Goal: Information Seeking & Learning: Learn about a topic

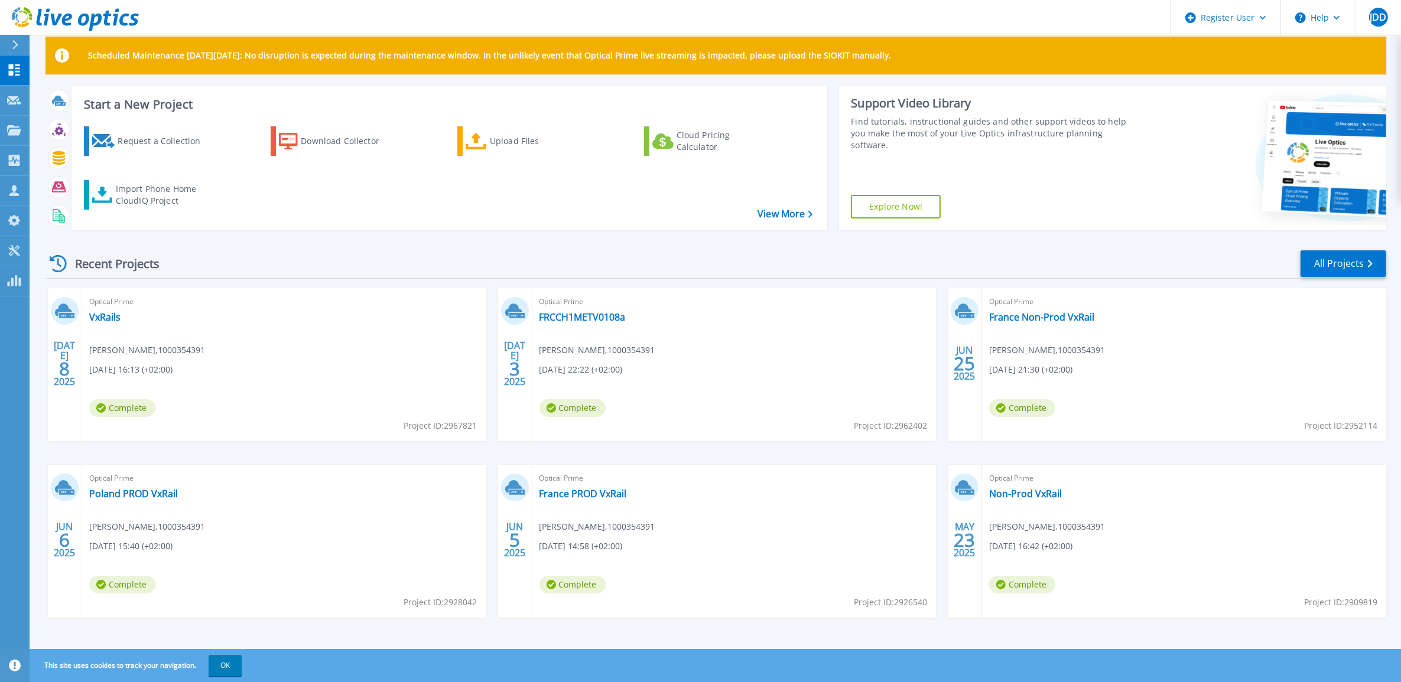
scroll to position [22, 0]
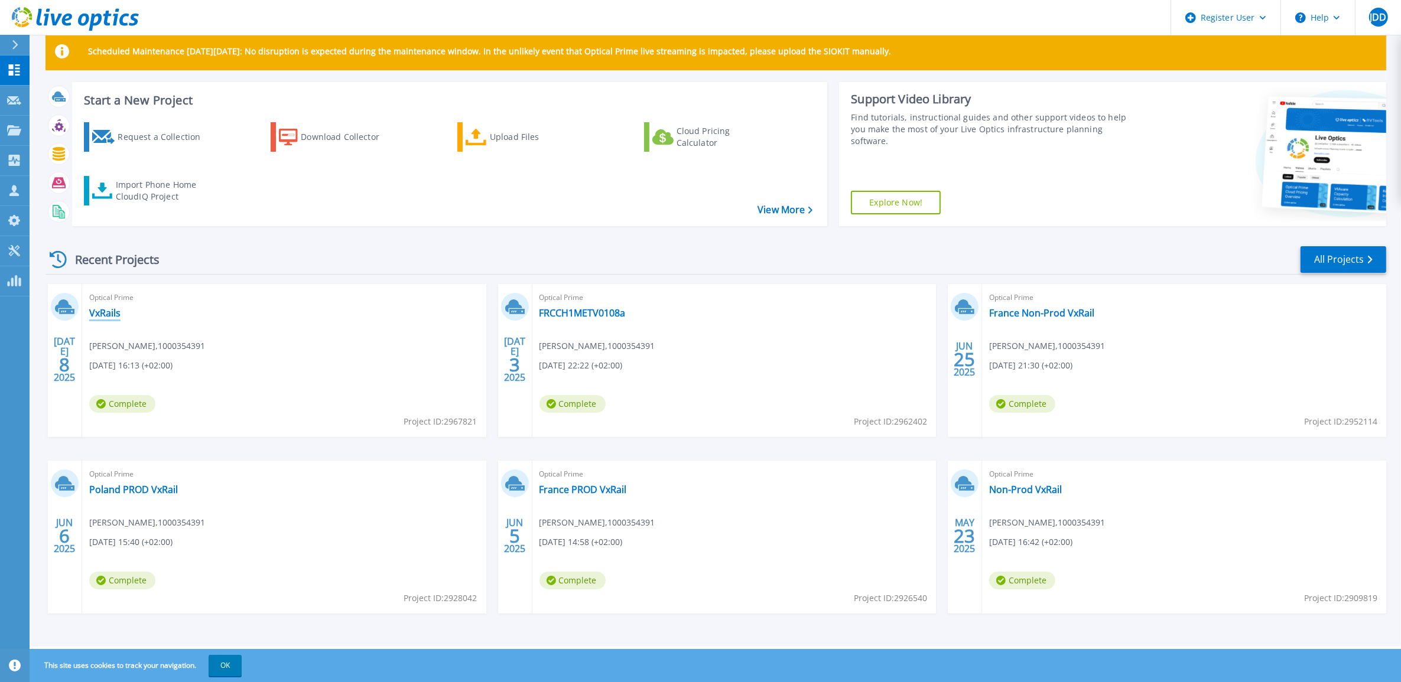
click at [108, 314] on link "VxRails" at bounding box center [104, 313] width 31 height 12
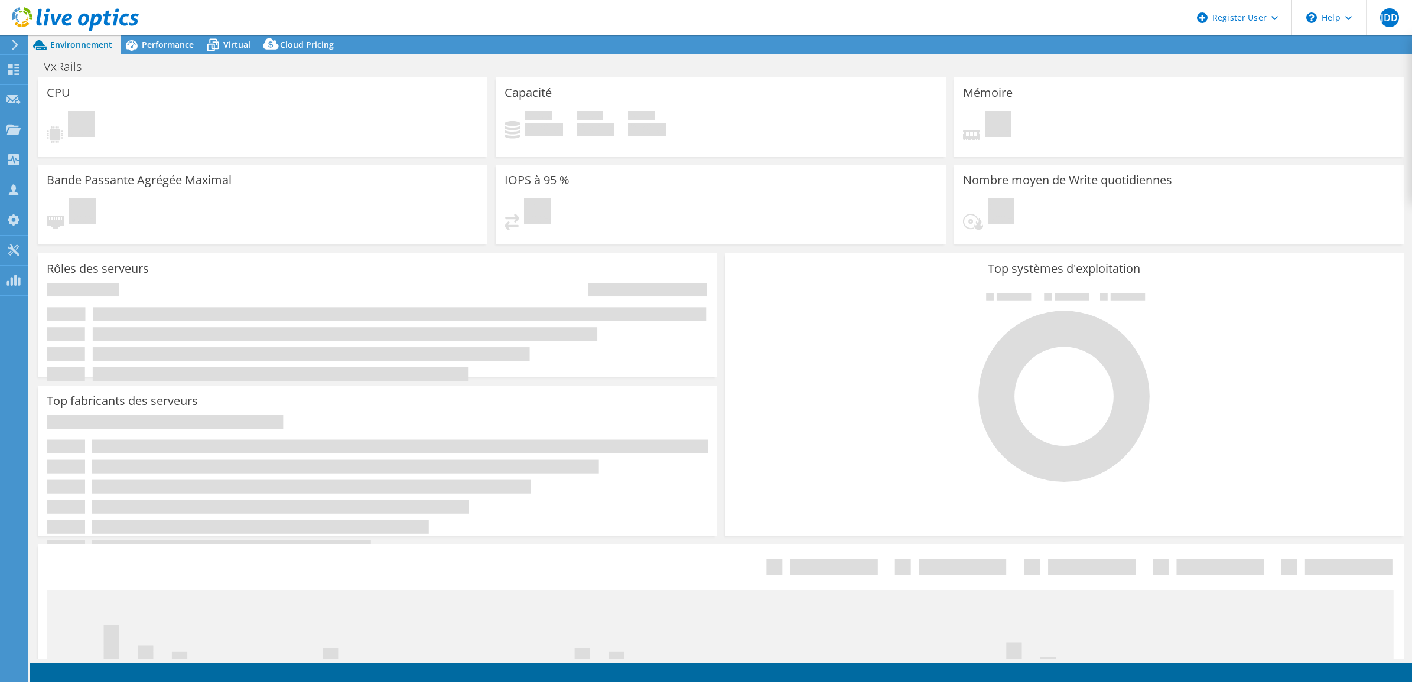
select select "USD"
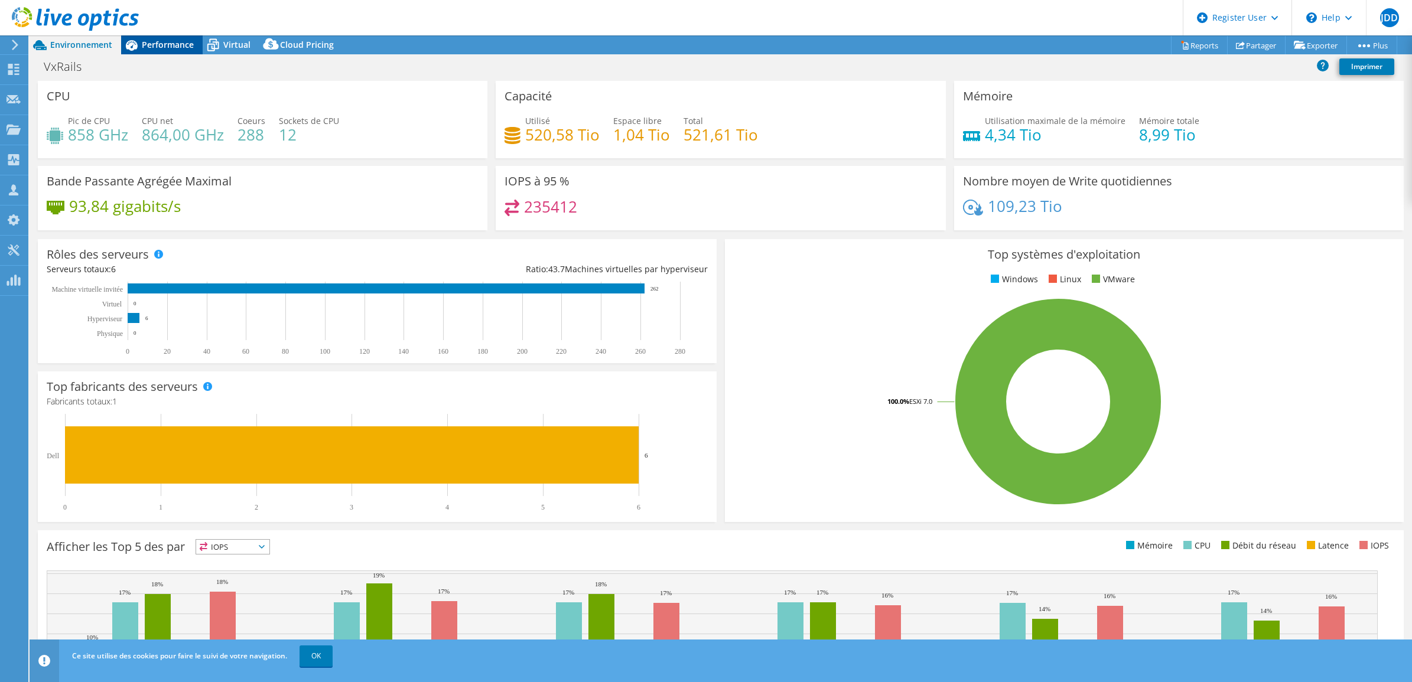
click at [148, 39] on span "Performance" at bounding box center [168, 44] width 52 height 11
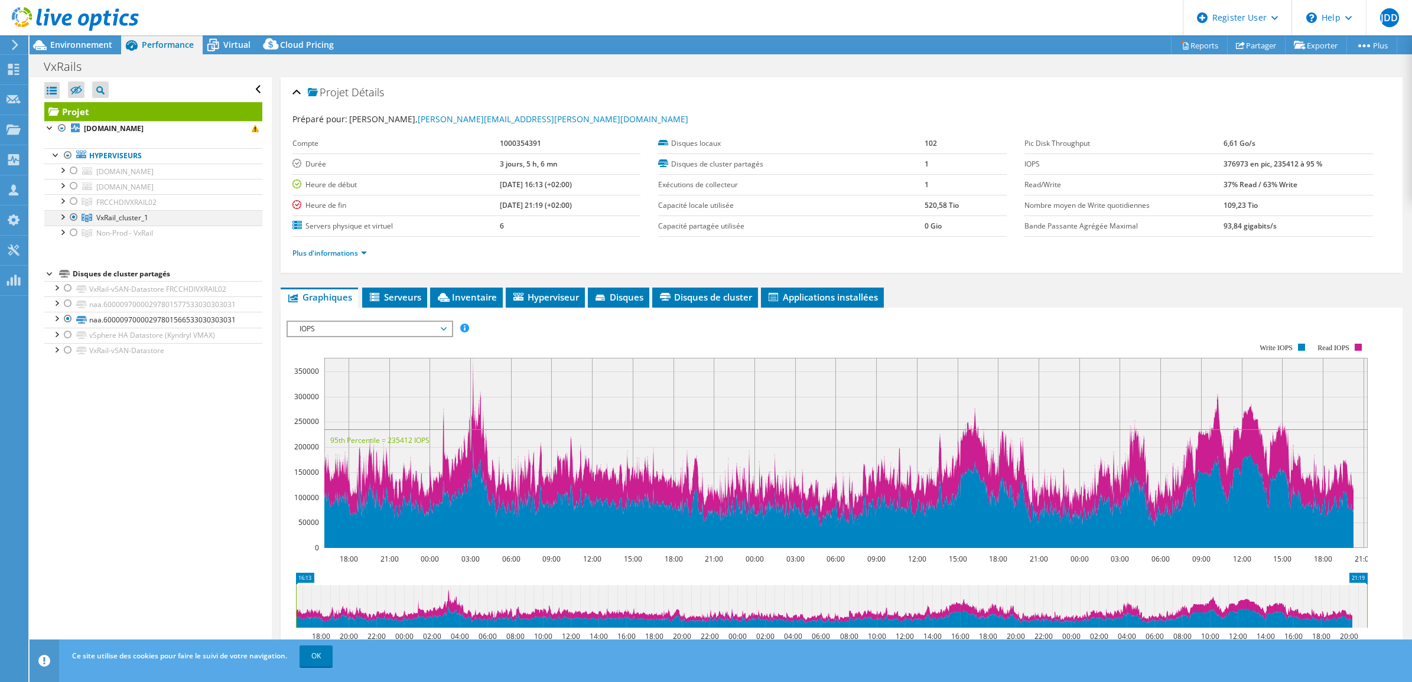
click at [71, 217] on div at bounding box center [74, 217] width 12 height 14
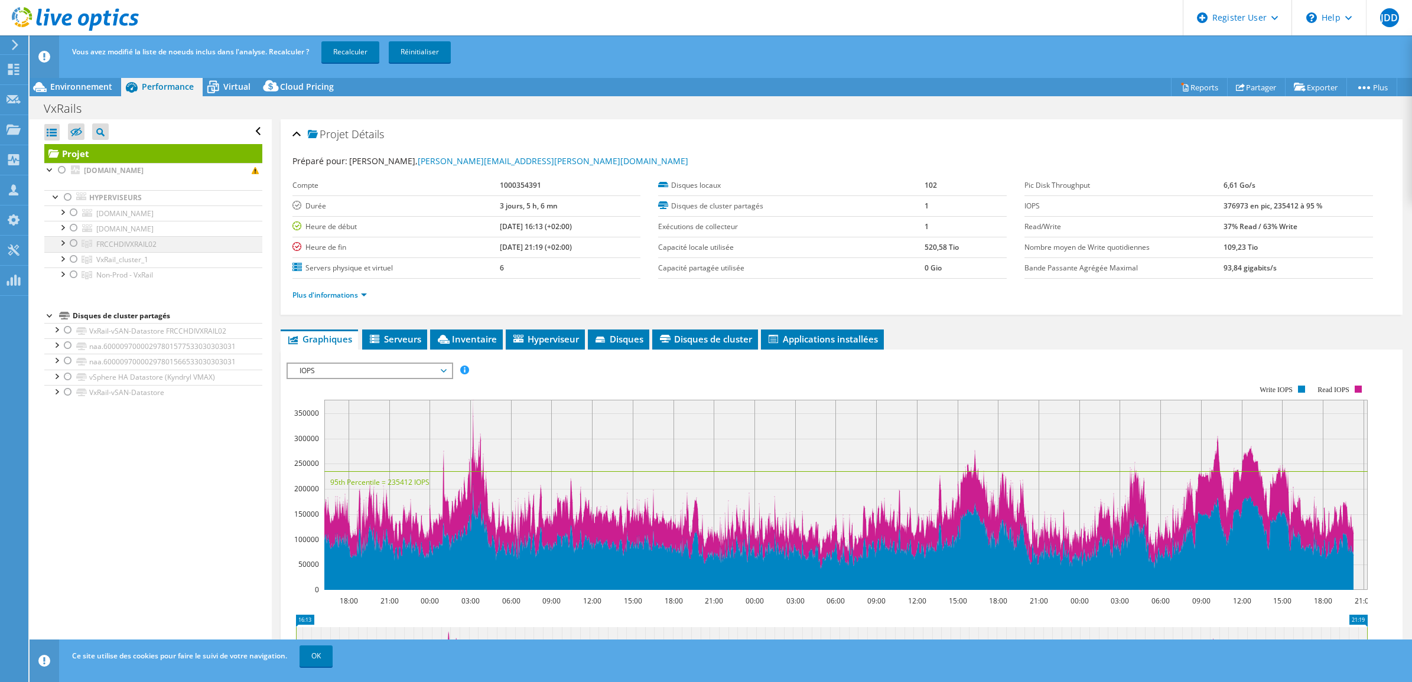
click at [71, 243] on div at bounding box center [74, 243] width 12 height 14
click at [366, 48] on link "Recalculer" at bounding box center [350, 51] width 58 height 21
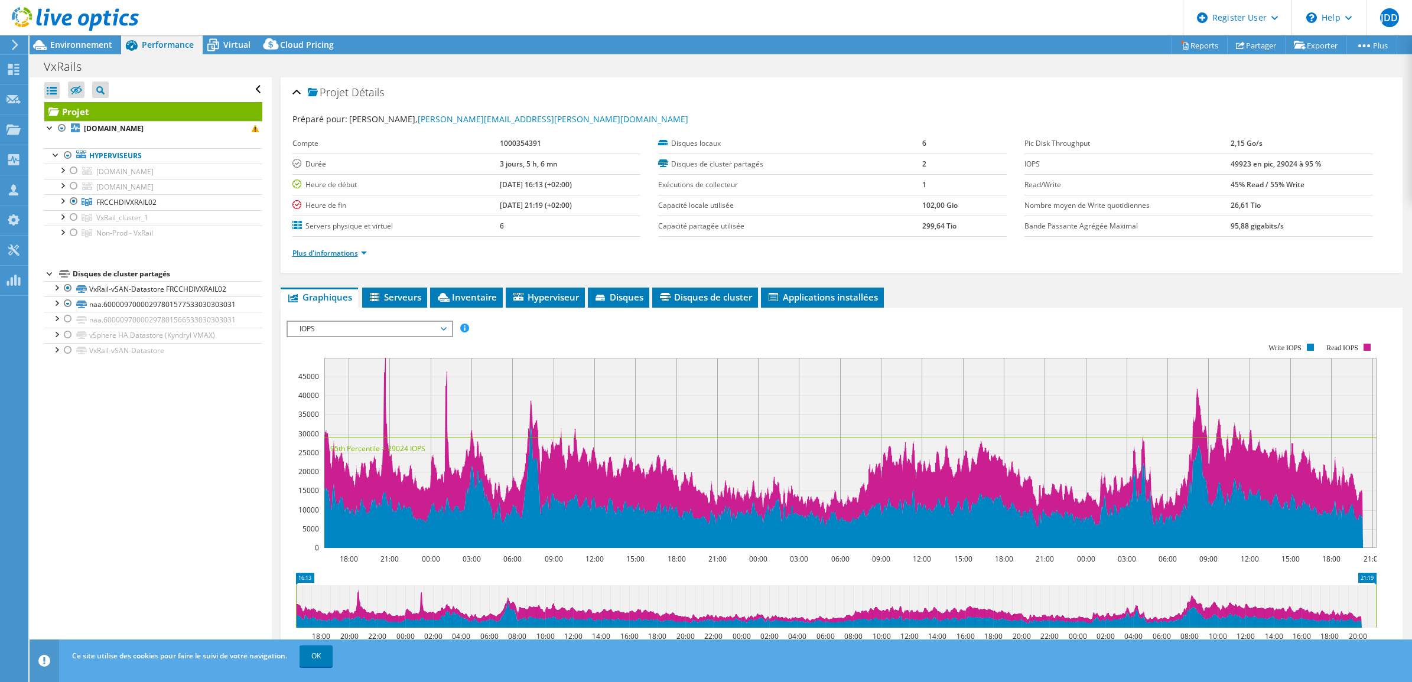
click at [332, 256] on link "Plus d'informations" at bounding box center [329, 253] width 74 height 10
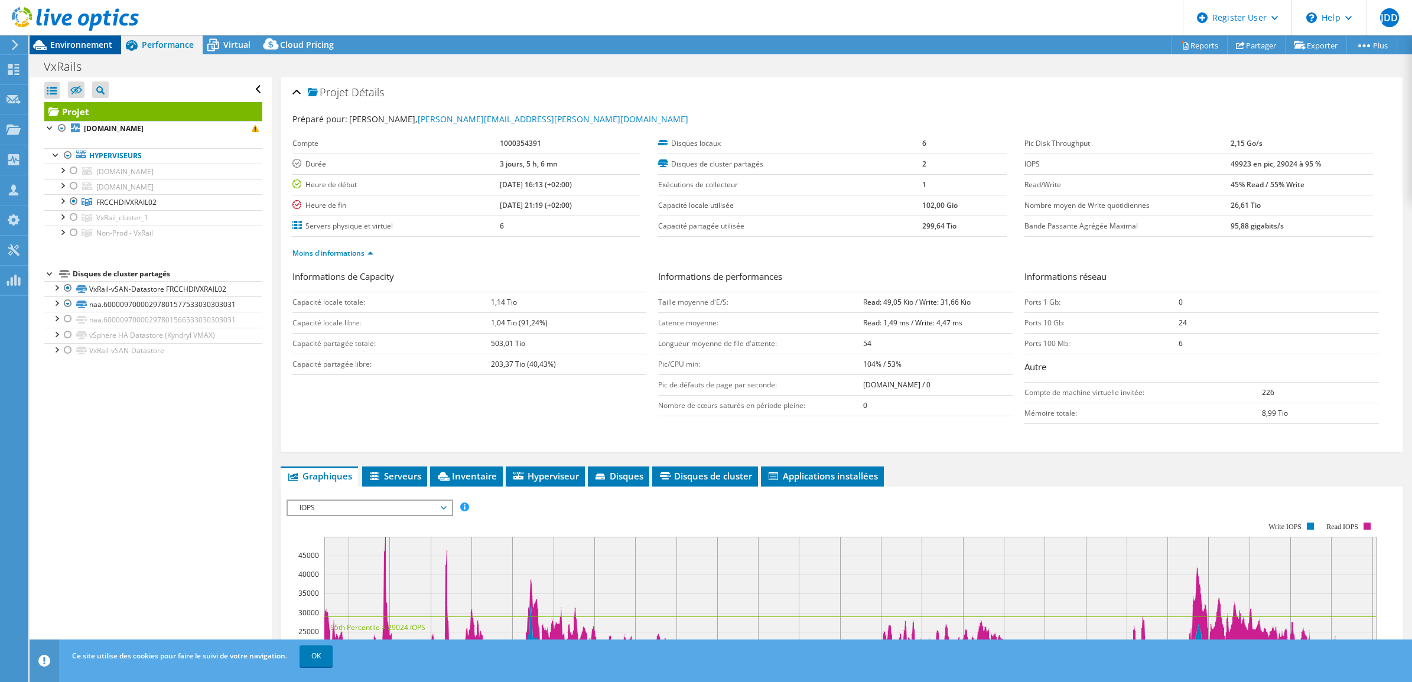
click at [92, 47] on span "Environnement" at bounding box center [81, 44] width 62 height 11
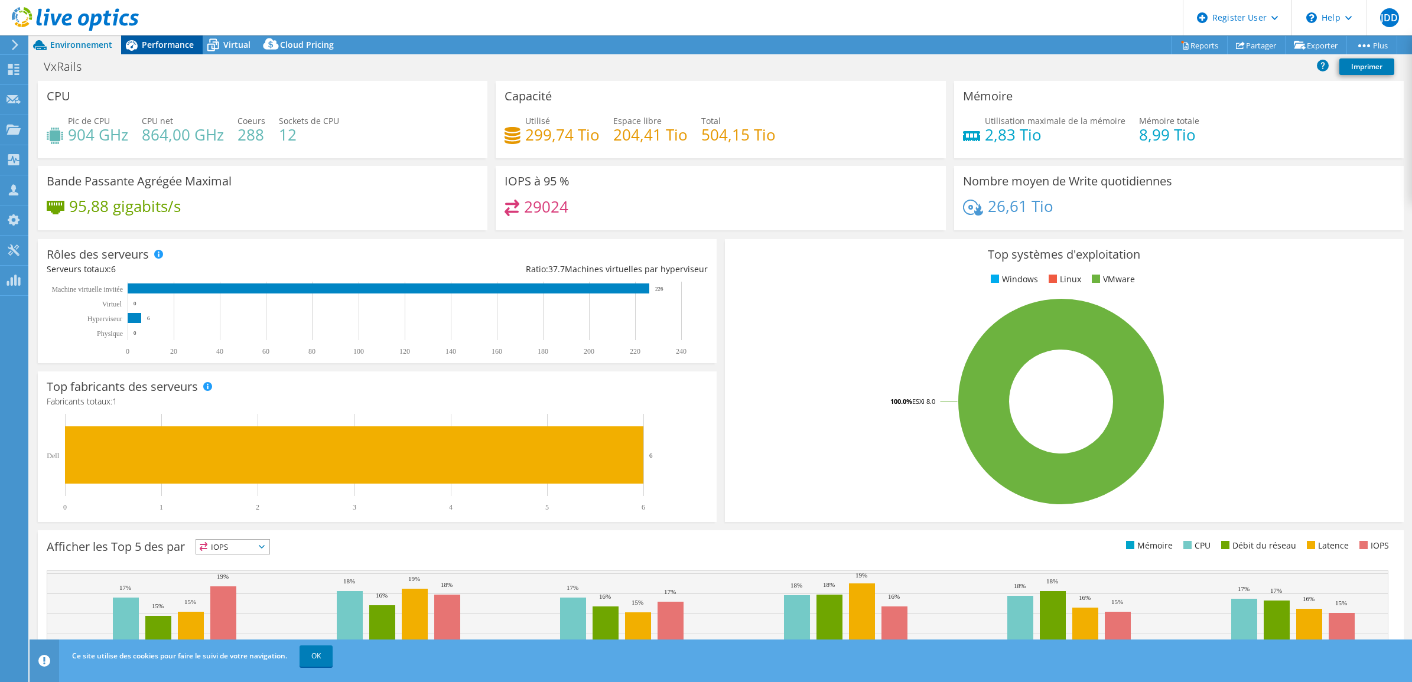
click at [161, 44] on span "Performance" at bounding box center [168, 44] width 52 height 11
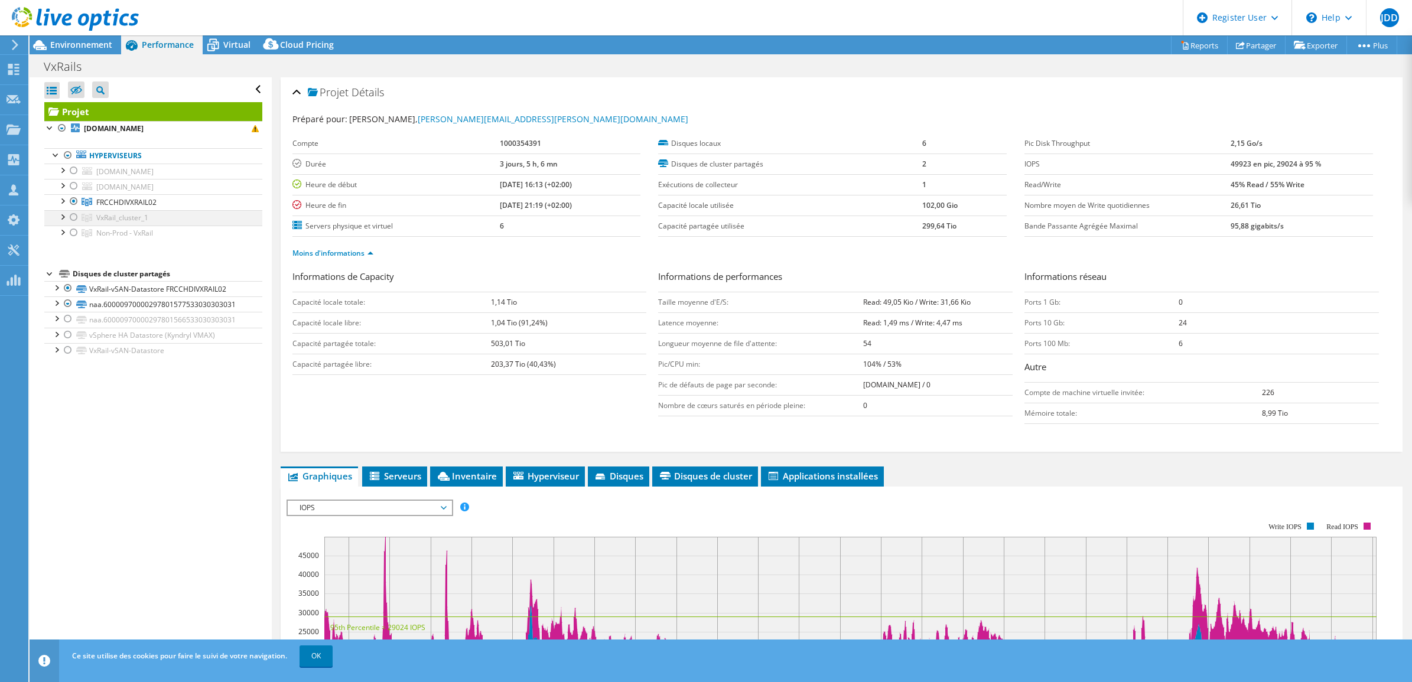
click at [74, 217] on div at bounding box center [74, 217] width 12 height 14
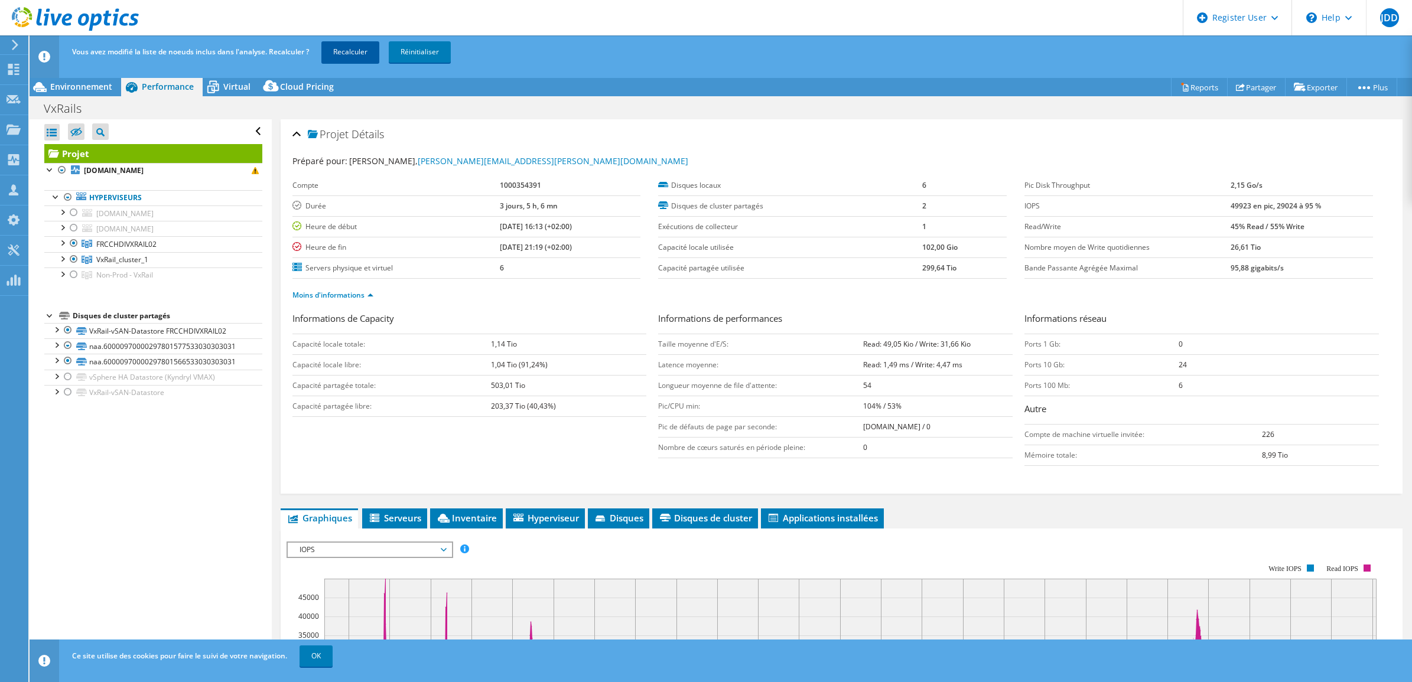
click at [379, 51] on link "Recalculer" at bounding box center [350, 51] width 58 height 21
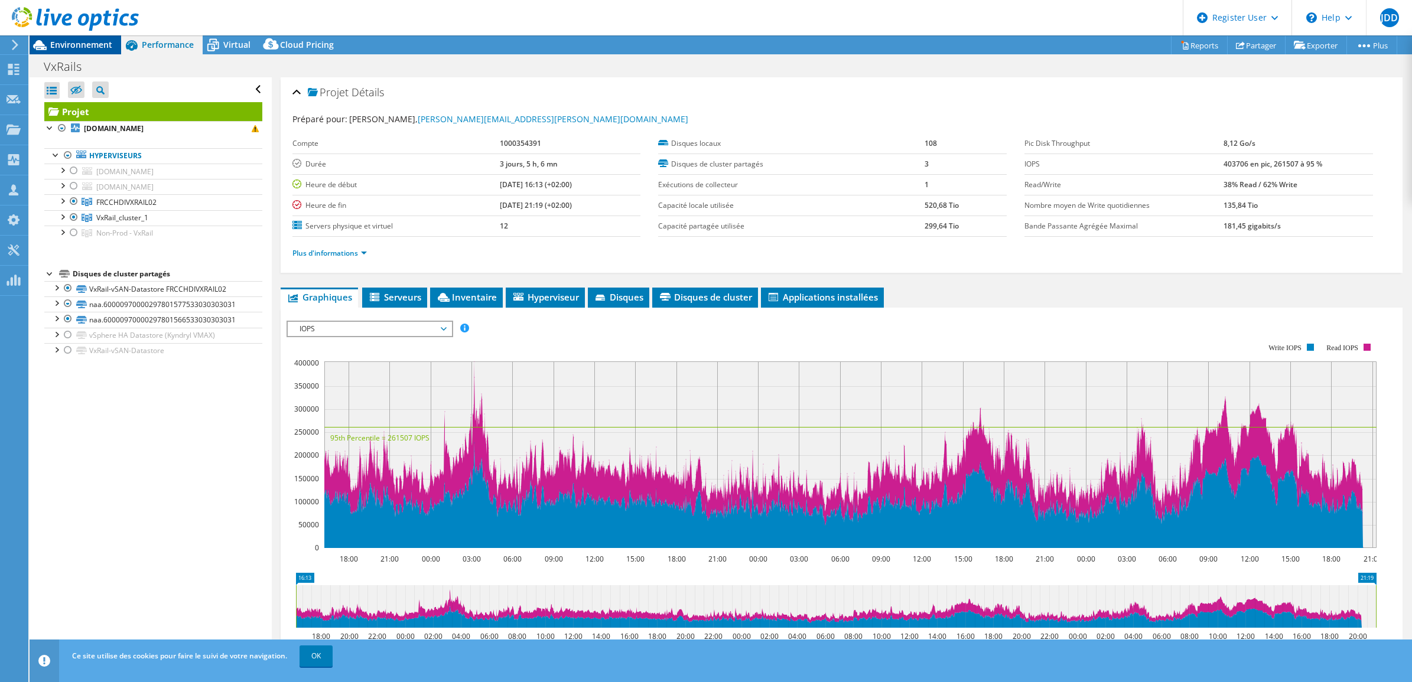
click at [62, 46] on span "Environnement" at bounding box center [81, 44] width 62 height 11
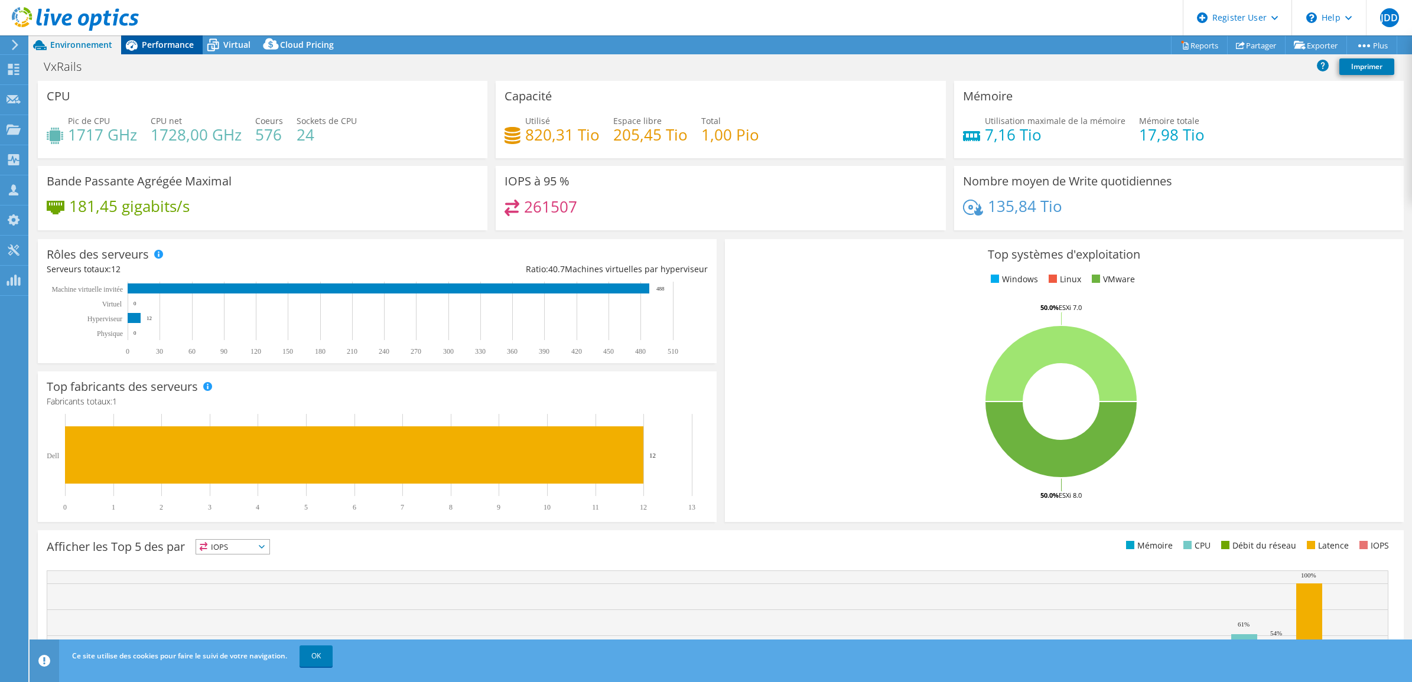
click at [171, 44] on span "Performance" at bounding box center [168, 44] width 52 height 11
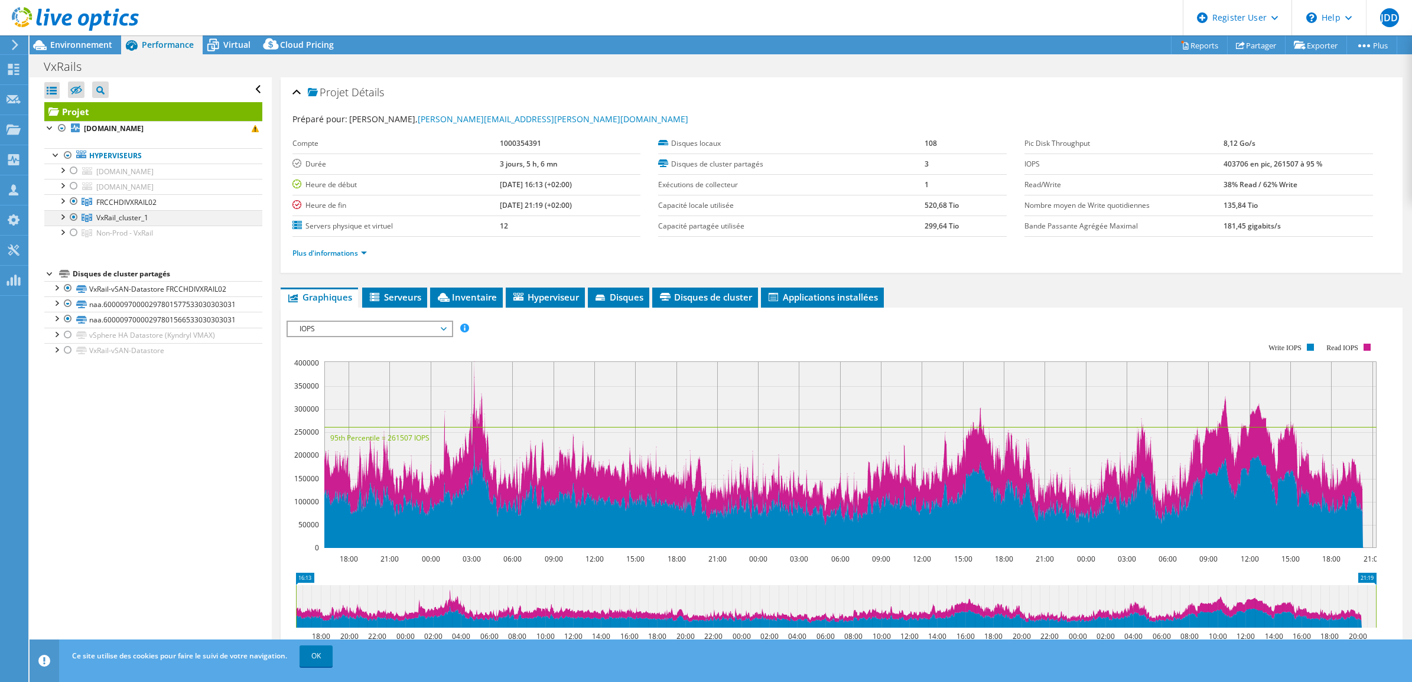
drag, startPoint x: 77, startPoint y: 201, endPoint x: 70, endPoint y: 212, distance: 12.3
click at [77, 206] on div at bounding box center [74, 201] width 12 height 14
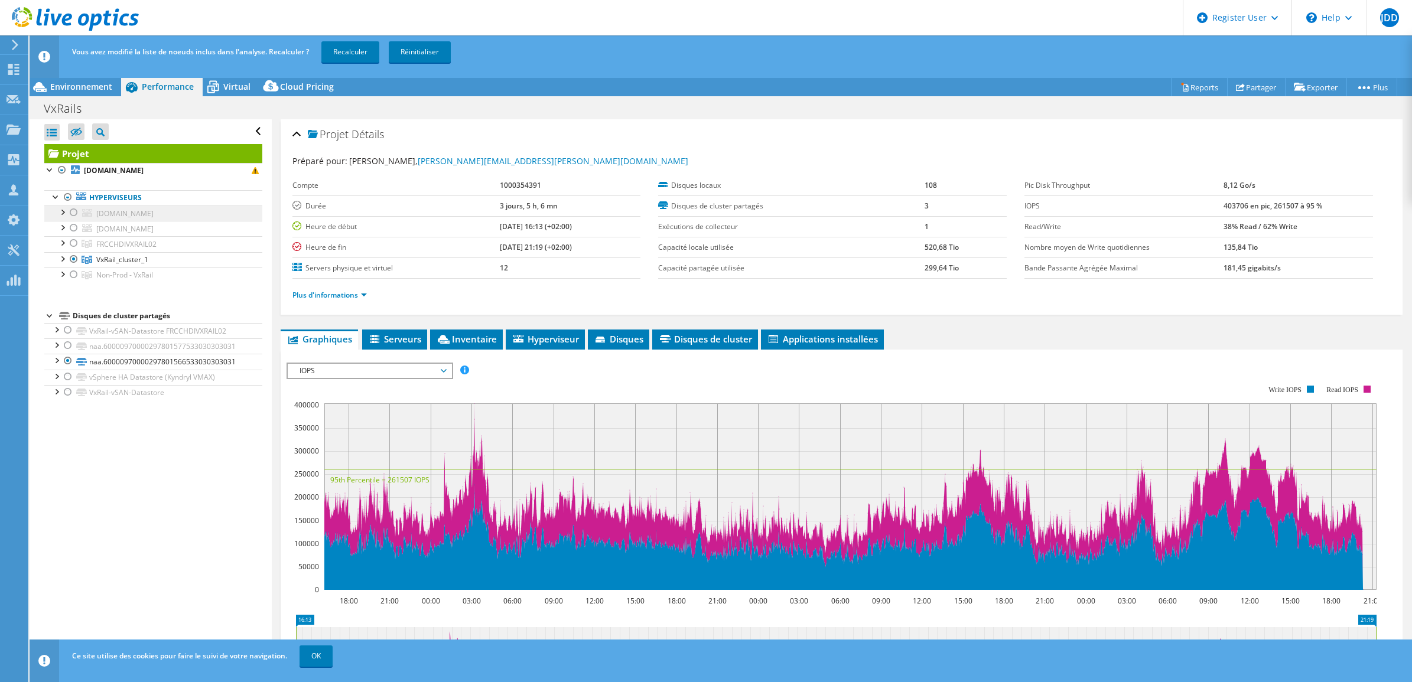
click at [74, 220] on li "frcch1metesx067.metnet.net Local Datastore - FRCCH1METESX067 PMAX-AMD-VDI-DS01 …" at bounding box center [153, 213] width 218 height 15
click at [69, 262] on div at bounding box center [74, 259] width 12 height 14
click at [71, 276] on div at bounding box center [74, 275] width 12 height 14
click at [352, 52] on link "Recalculer" at bounding box center [350, 51] width 58 height 21
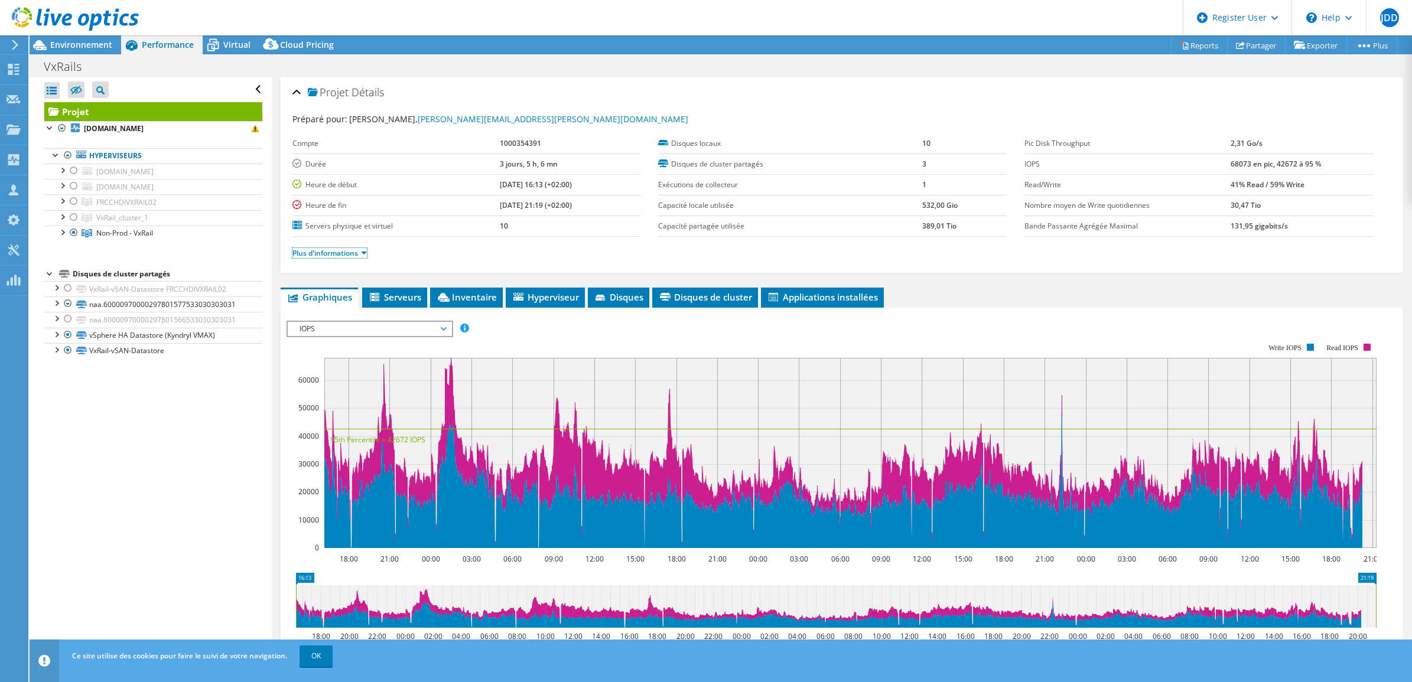
click at [350, 253] on link "Plus d'informations" at bounding box center [329, 253] width 74 height 10
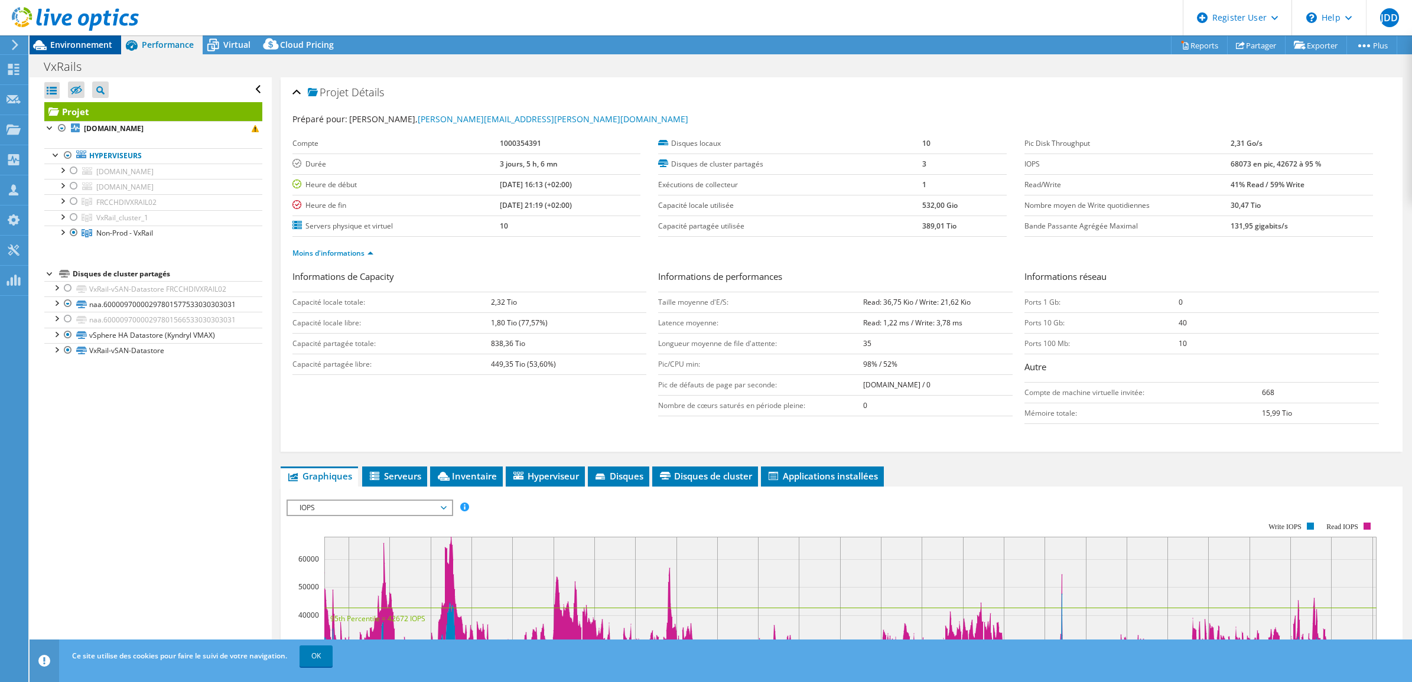
click at [67, 41] on span "Environnement" at bounding box center [81, 44] width 62 height 11
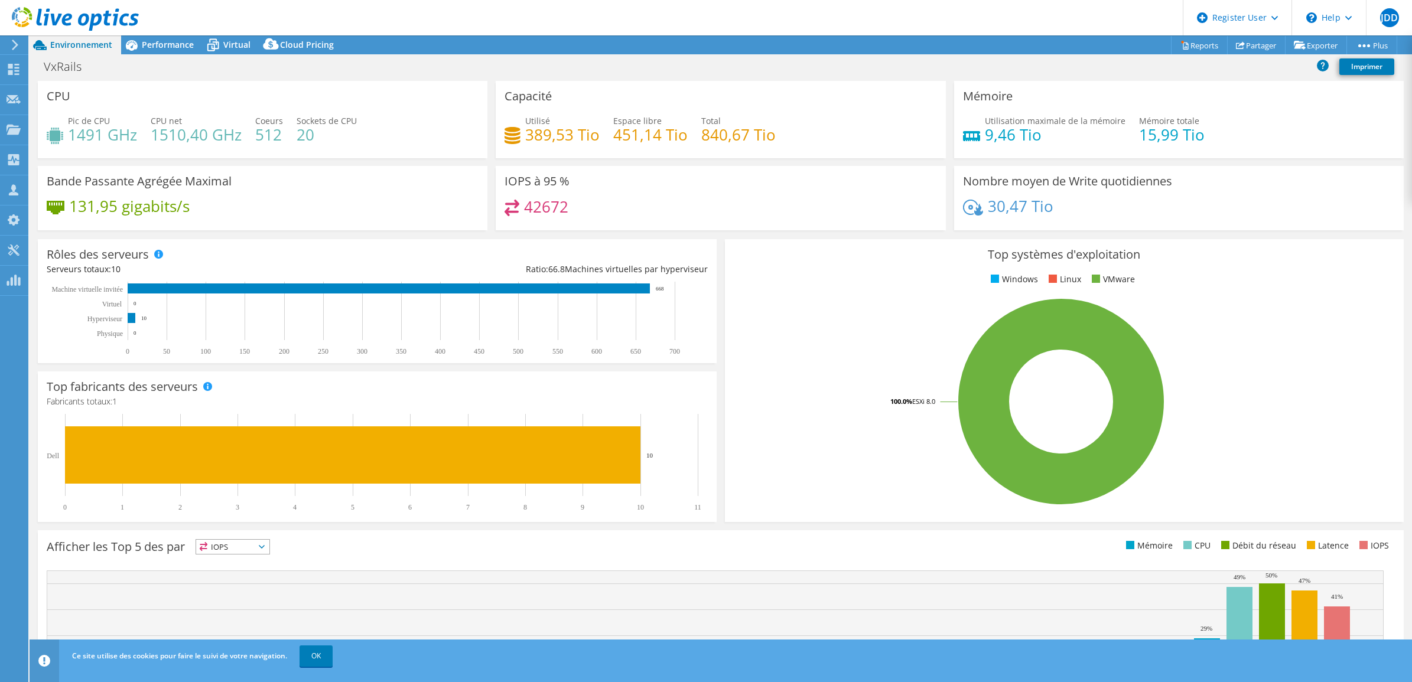
select select "USD"
click at [172, 45] on span "Performance" at bounding box center [168, 44] width 52 height 11
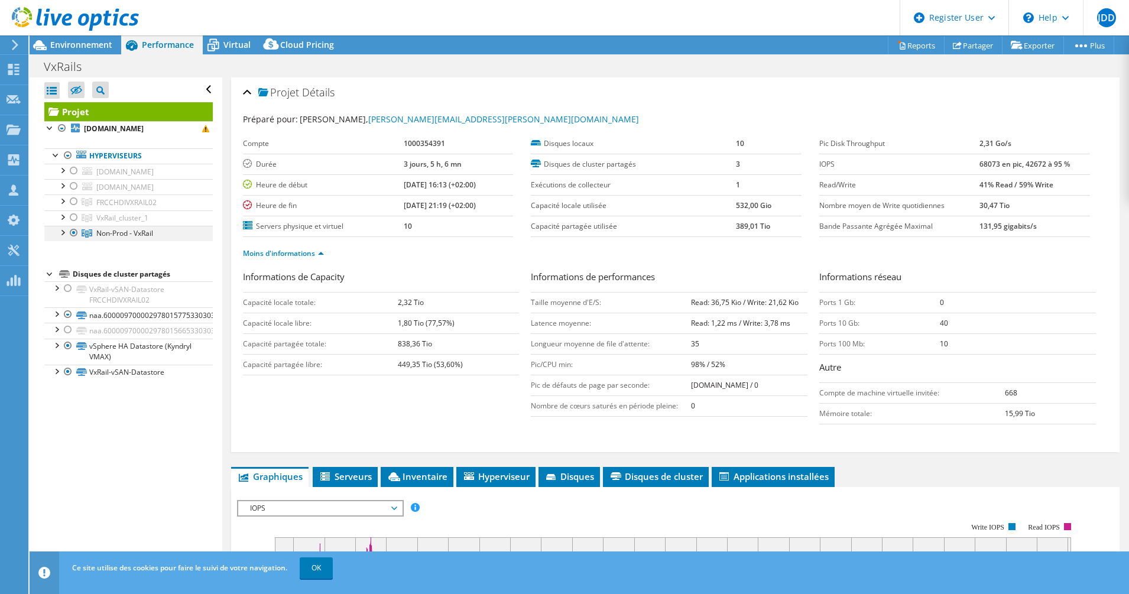
click at [73, 233] on div at bounding box center [74, 233] width 12 height 14
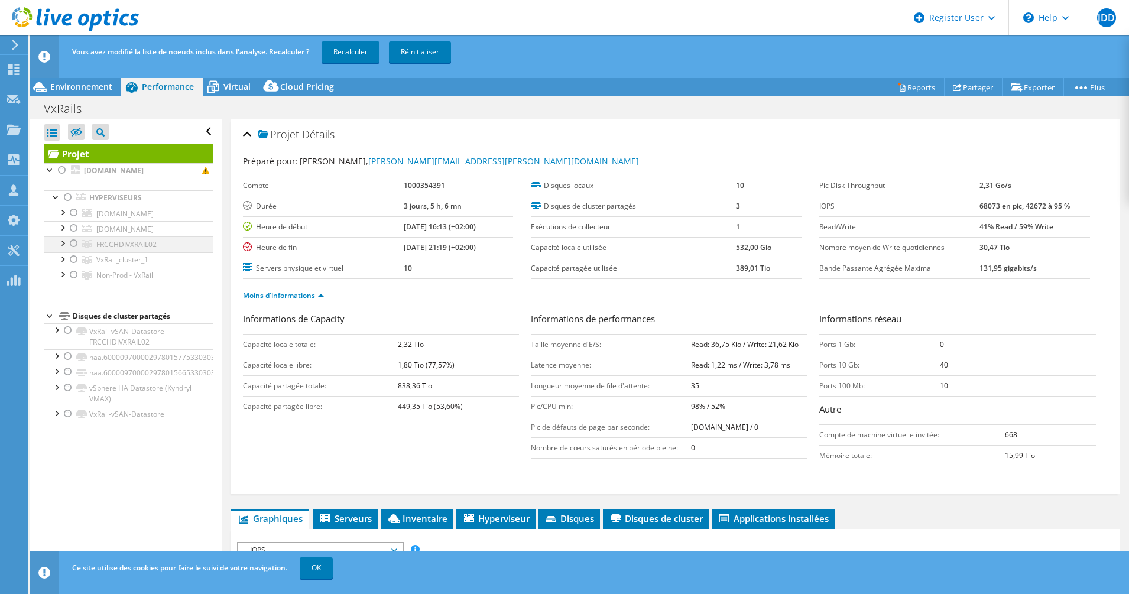
click at [76, 240] on div at bounding box center [74, 243] width 12 height 14
click at [347, 56] on link "Recalculer" at bounding box center [350, 51] width 58 height 21
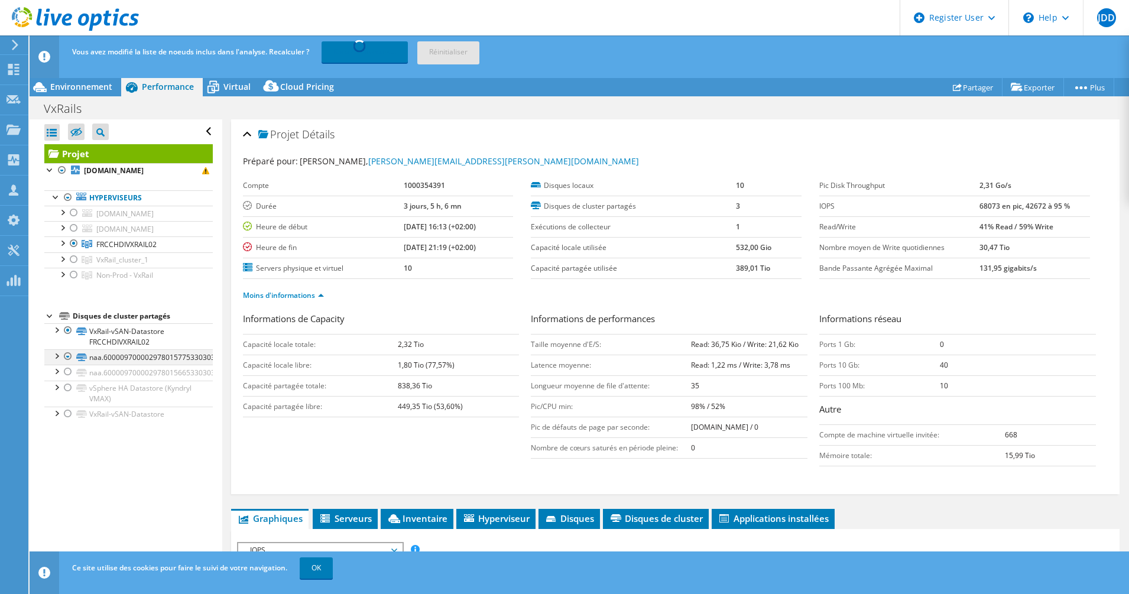
click at [53, 356] on div at bounding box center [56, 355] width 12 height 12
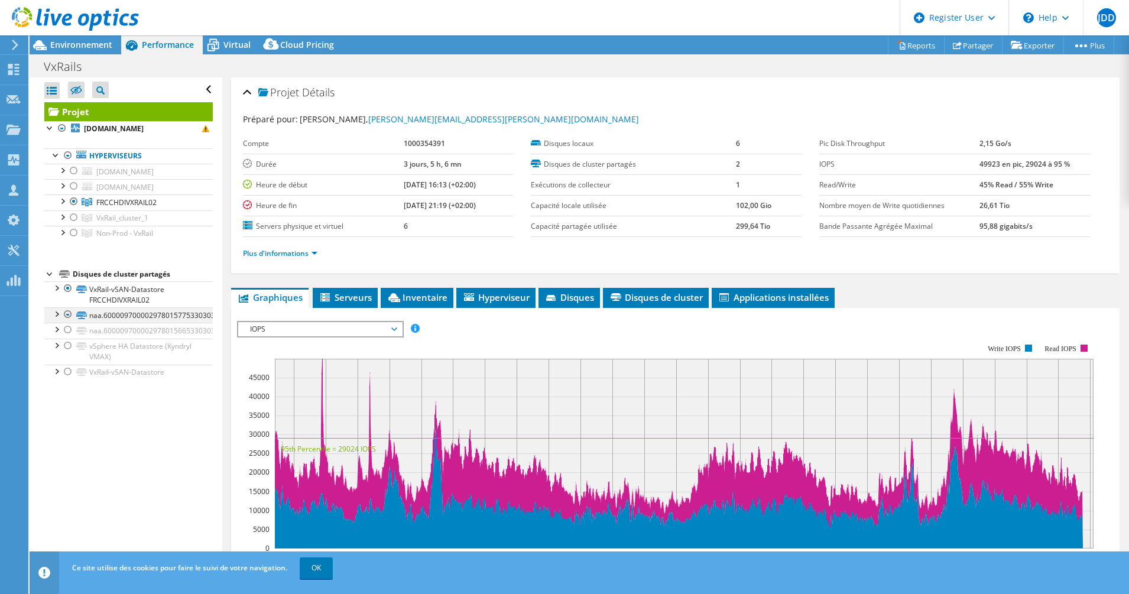
click at [53, 314] on div at bounding box center [56, 313] width 12 height 12
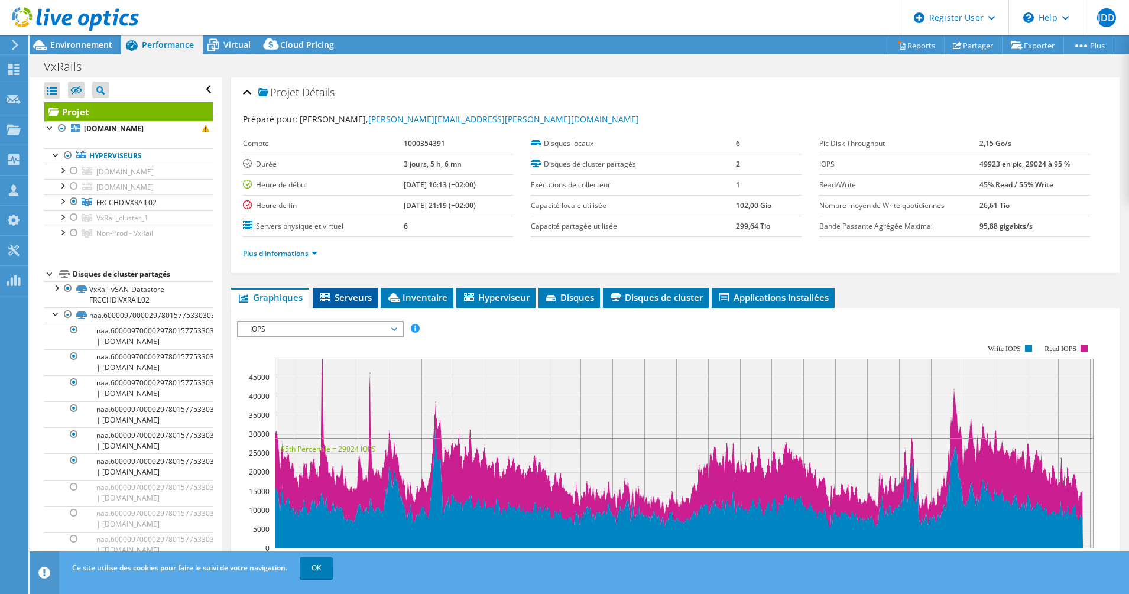
click at [339, 298] on span "Serveurs" at bounding box center [344, 297] width 53 height 12
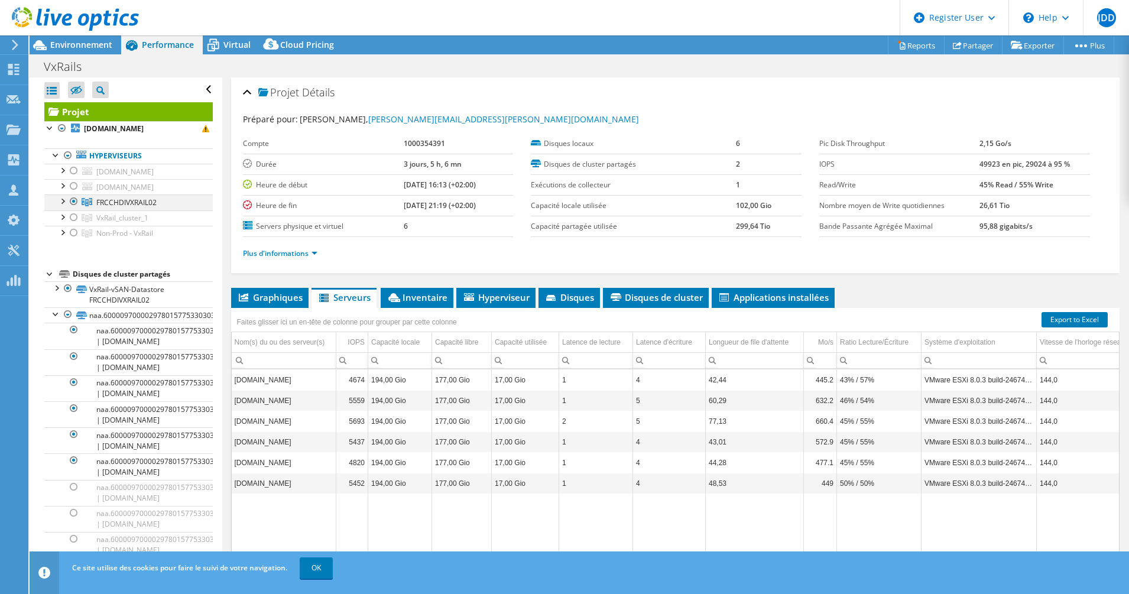
click at [59, 199] on div at bounding box center [62, 200] width 12 height 12
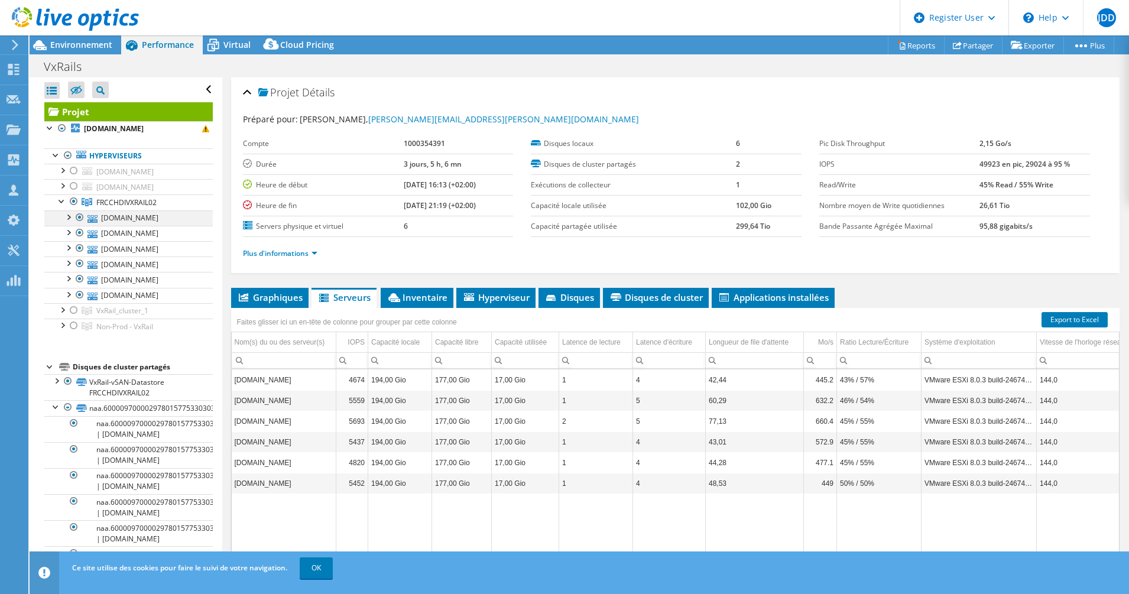
click at [66, 219] on div at bounding box center [68, 216] width 12 height 12
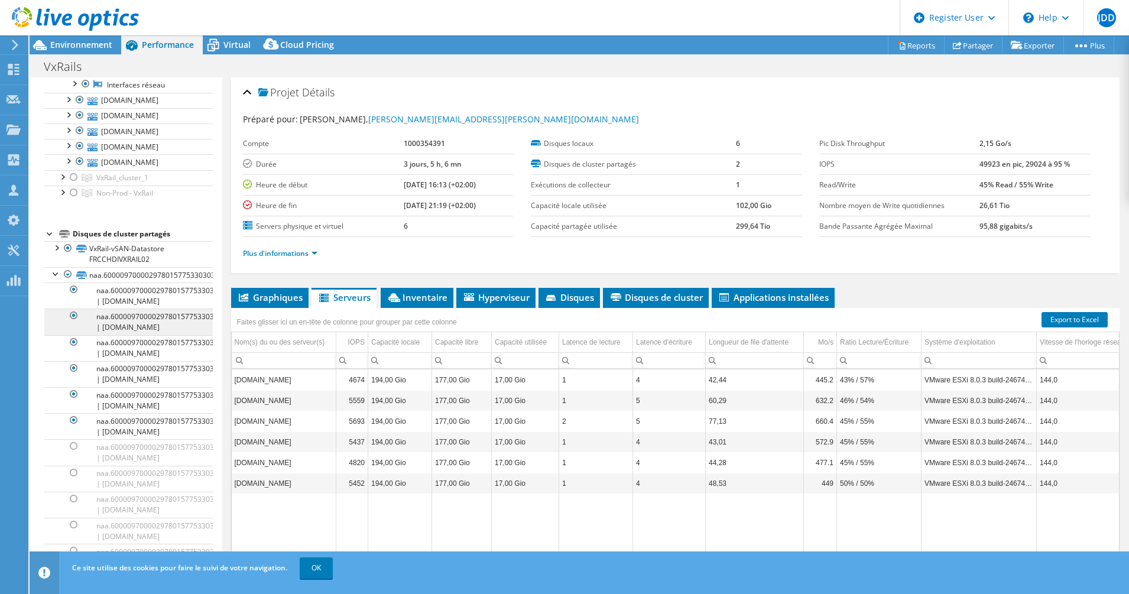
scroll to position [204, 0]
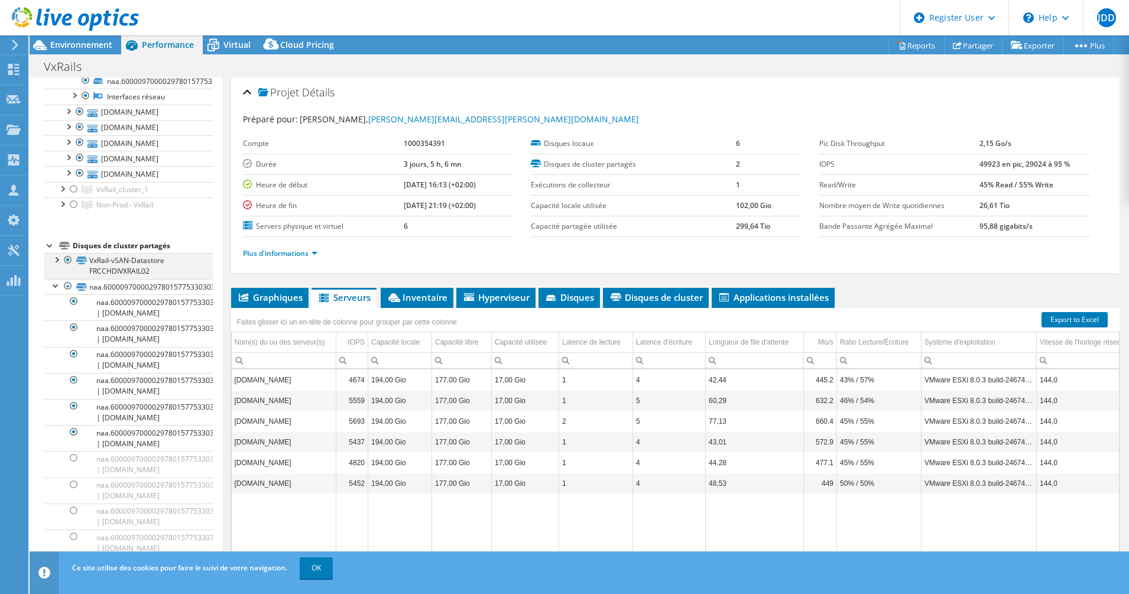
click at [58, 258] on div at bounding box center [56, 259] width 12 height 12
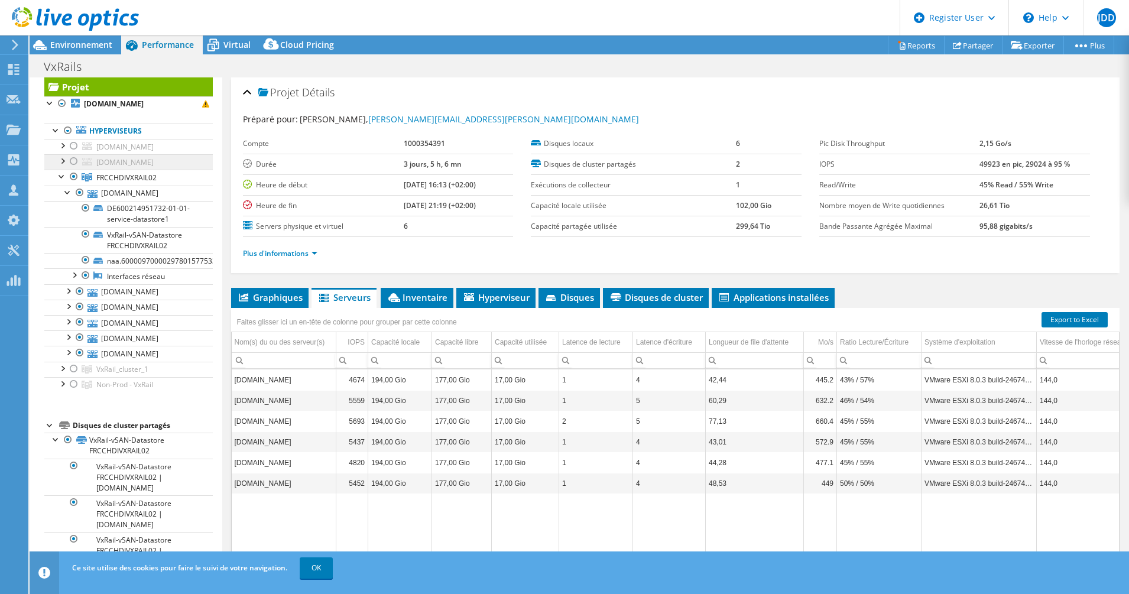
scroll to position [0, 0]
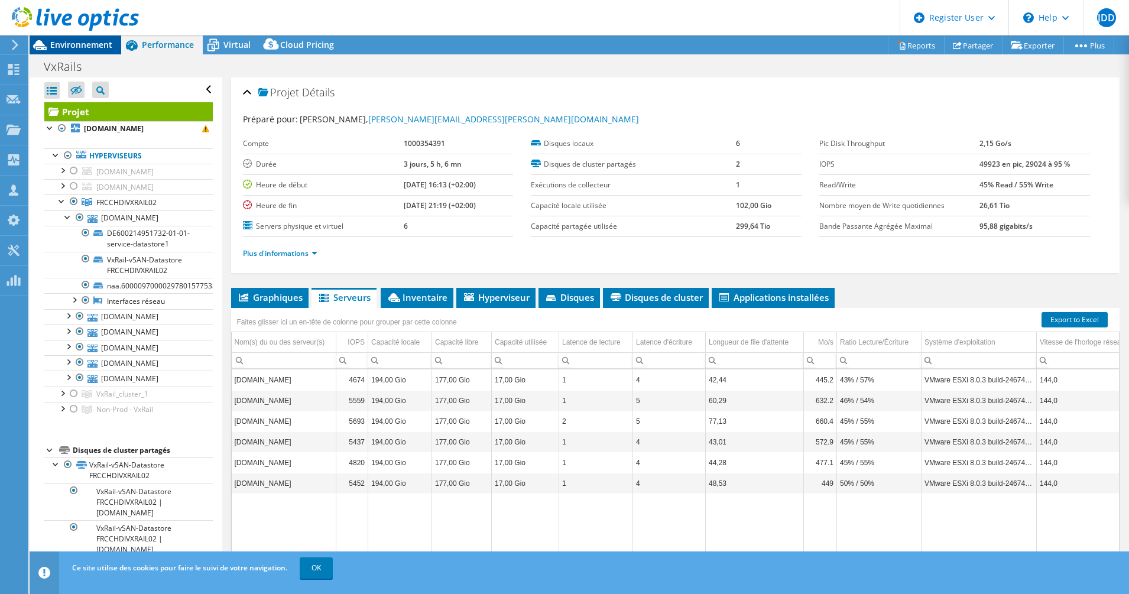
click at [65, 44] on span "Environnement" at bounding box center [81, 44] width 62 height 11
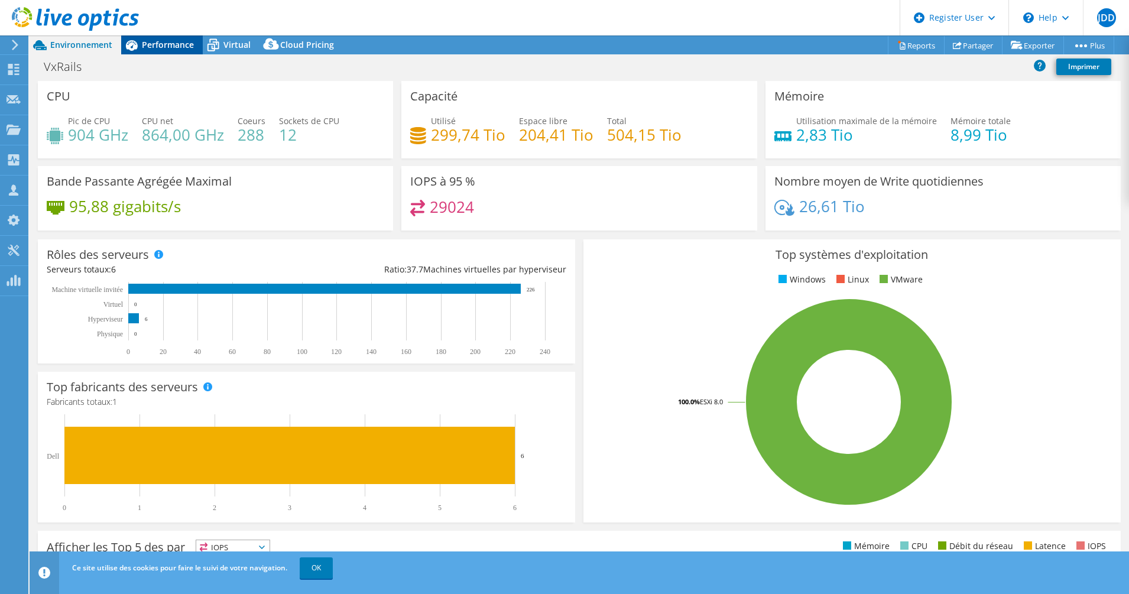
click at [157, 44] on span "Performance" at bounding box center [168, 44] width 52 height 11
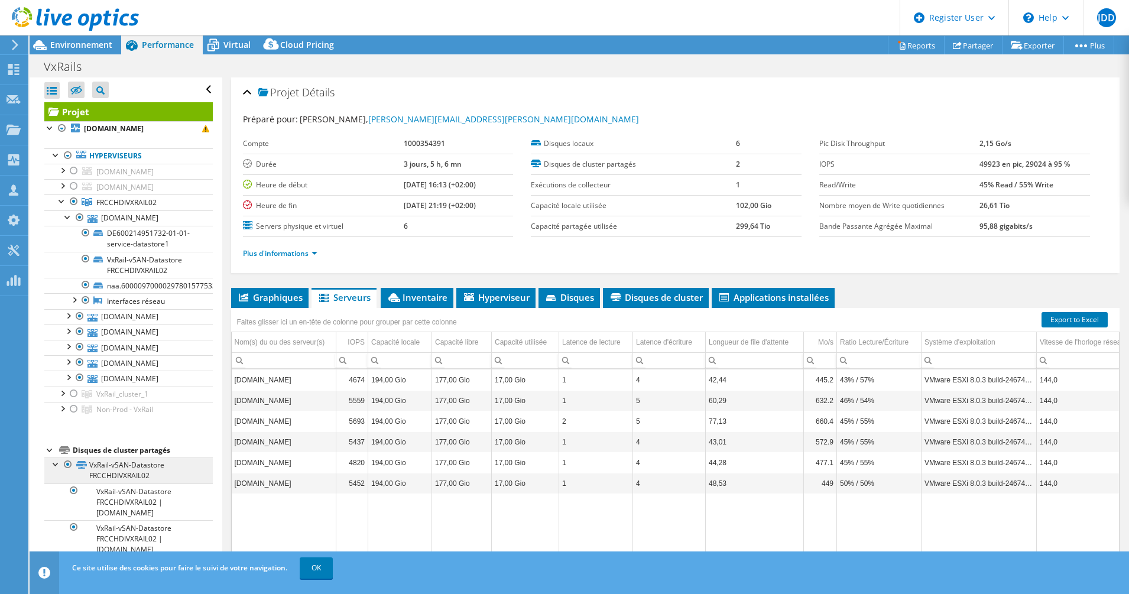
scroll to position [369, 0]
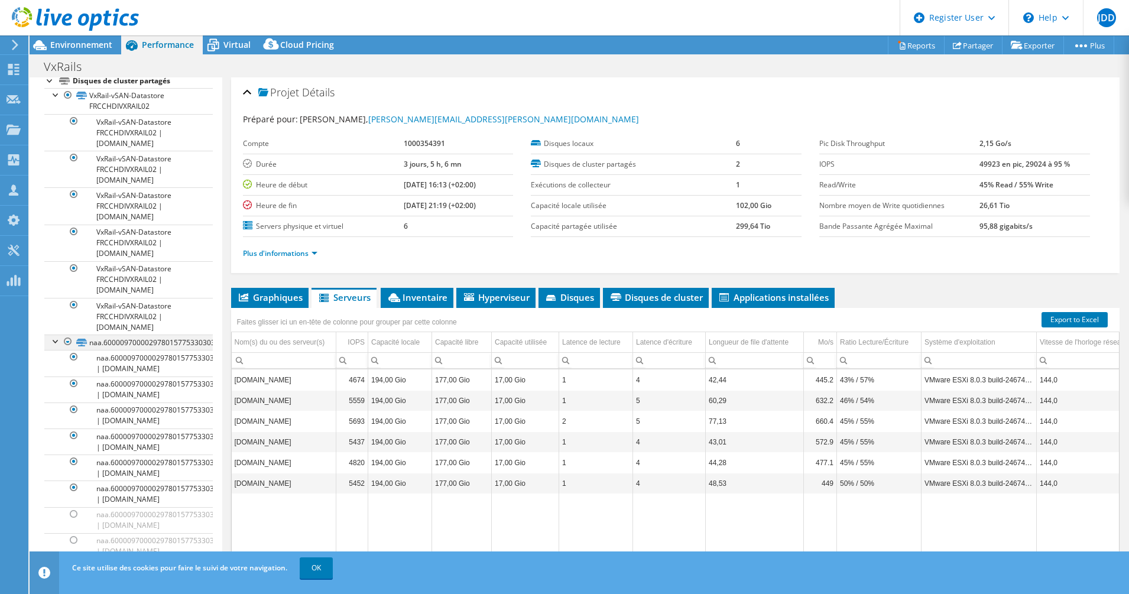
click at [69, 346] on div at bounding box center [68, 341] width 12 height 14
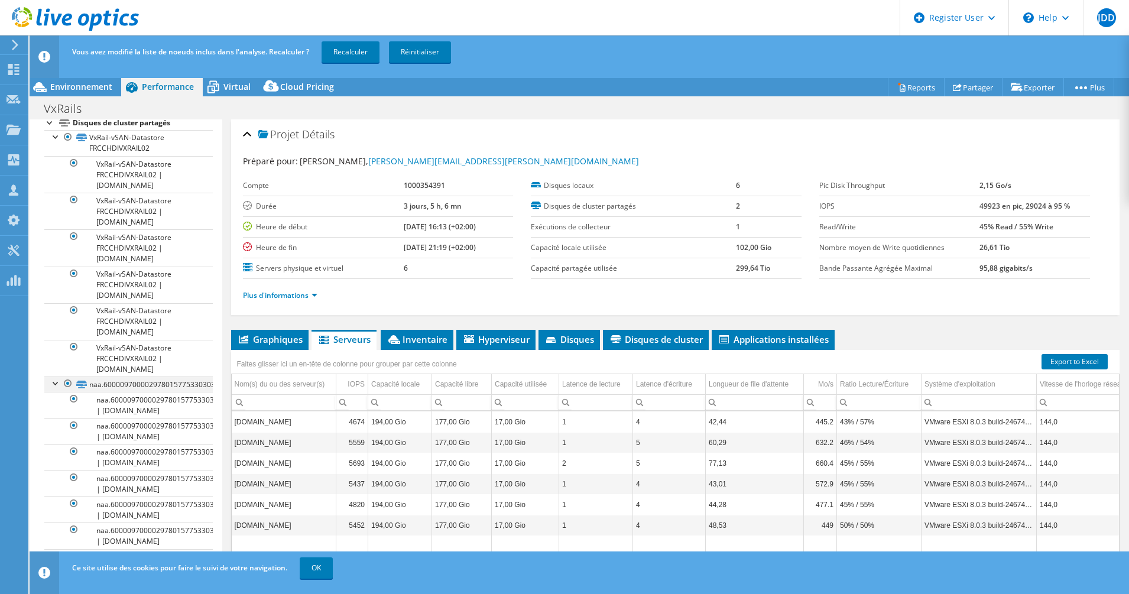
click at [65, 384] on div at bounding box center [68, 383] width 12 height 14
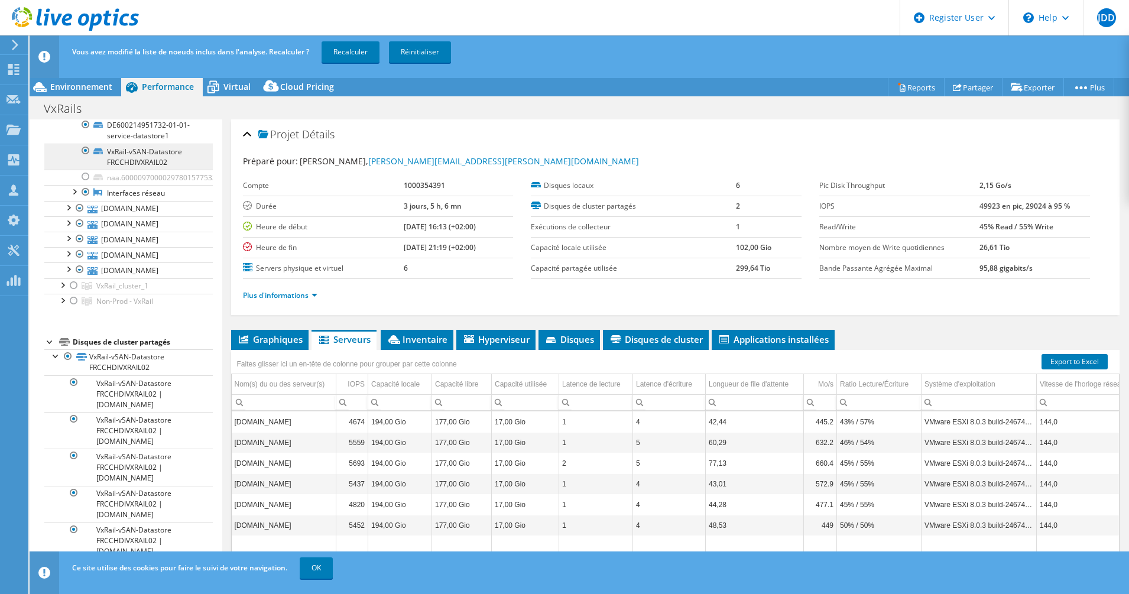
scroll to position [148, 0]
click at [344, 54] on link "Recalculer" at bounding box center [350, 51] width 58 height 21
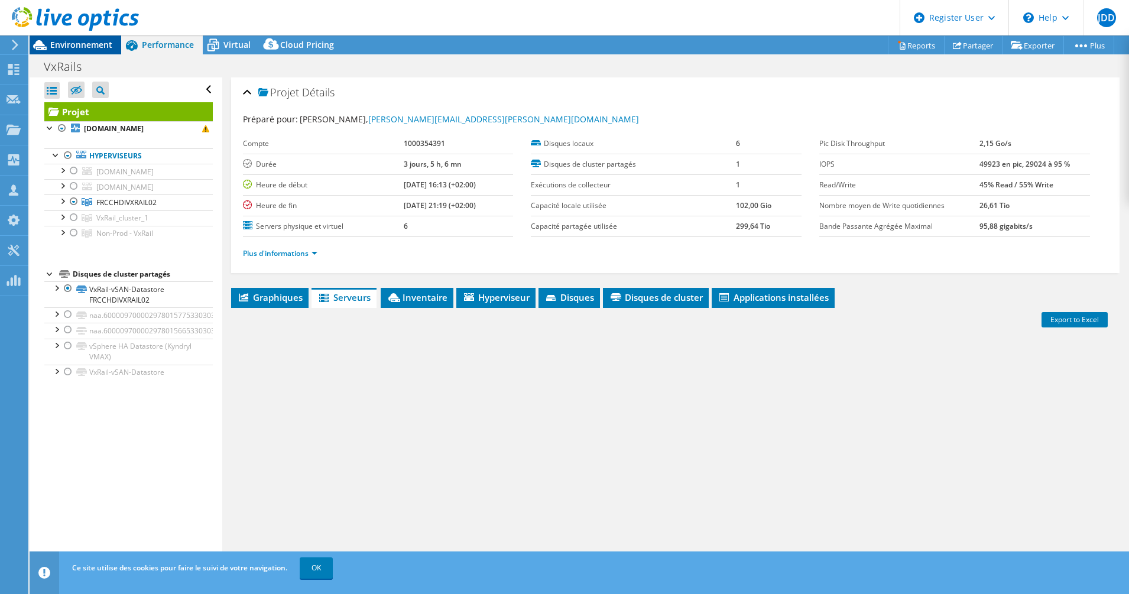
scroll to position [0, 0]
click at [83, 44] on span "Environnement" at bounding box center [81, 44] width 62 height 11
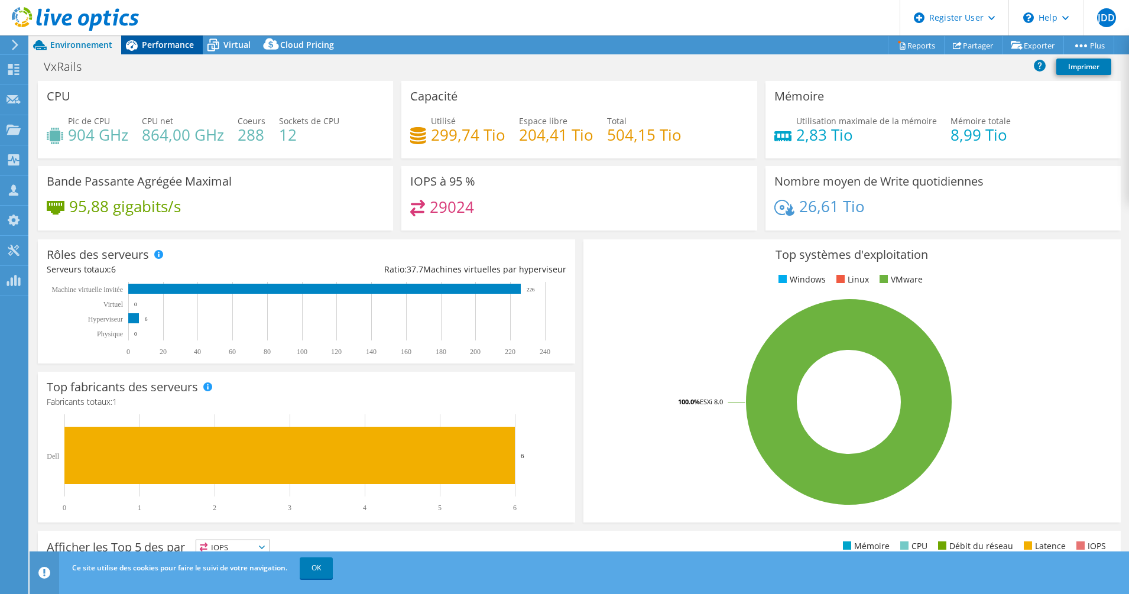
click at [168, 45] on span "Performance" at bounding box center [168, 44] width 52 height 11
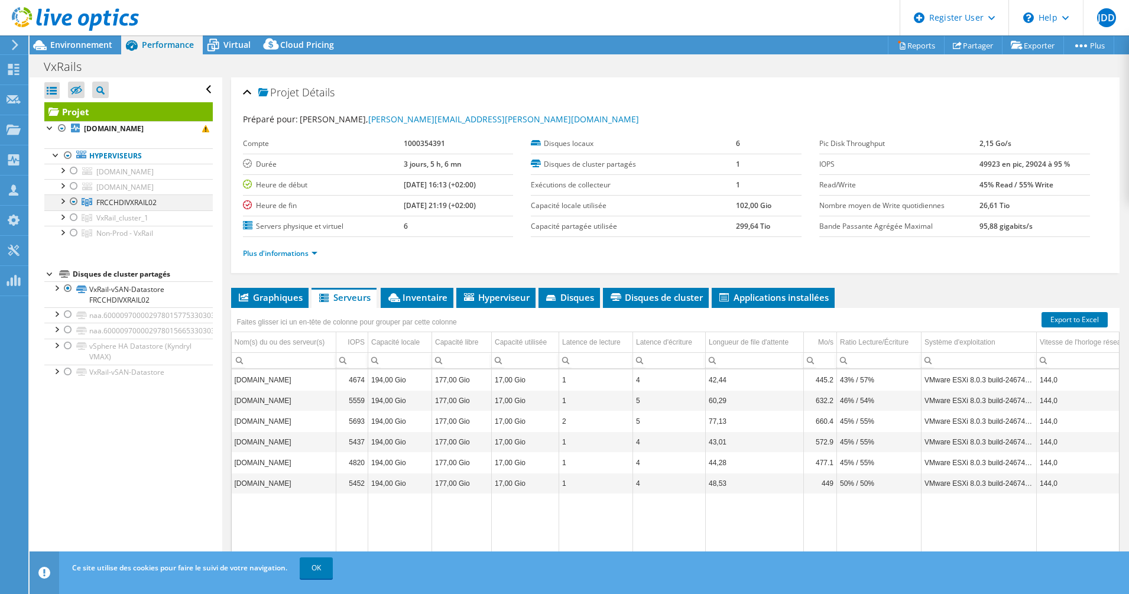
click at [63, 203] on div at bounding box center [62, 200] width 12 height 12
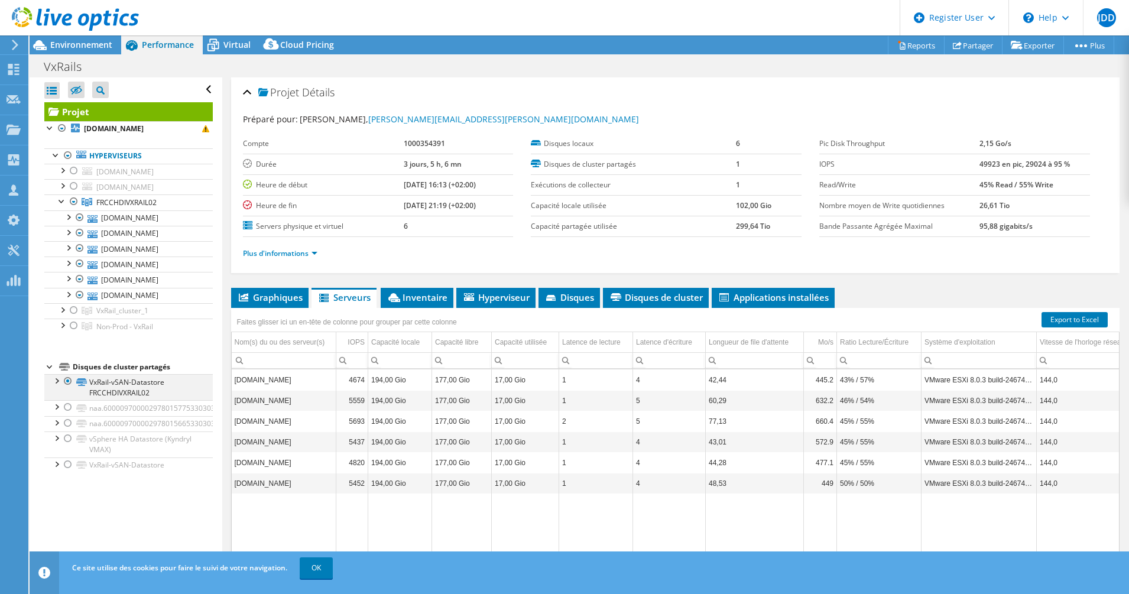
click at [56, 381] on div at bounding box center [56, 380] width 12 height 12
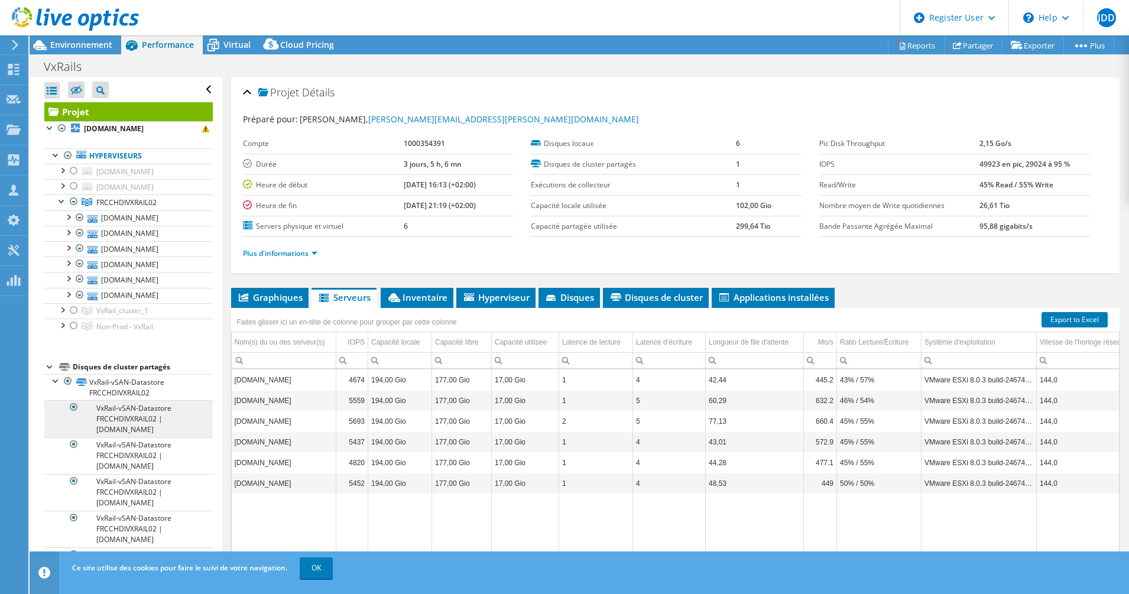
scroll to position [136, 0]
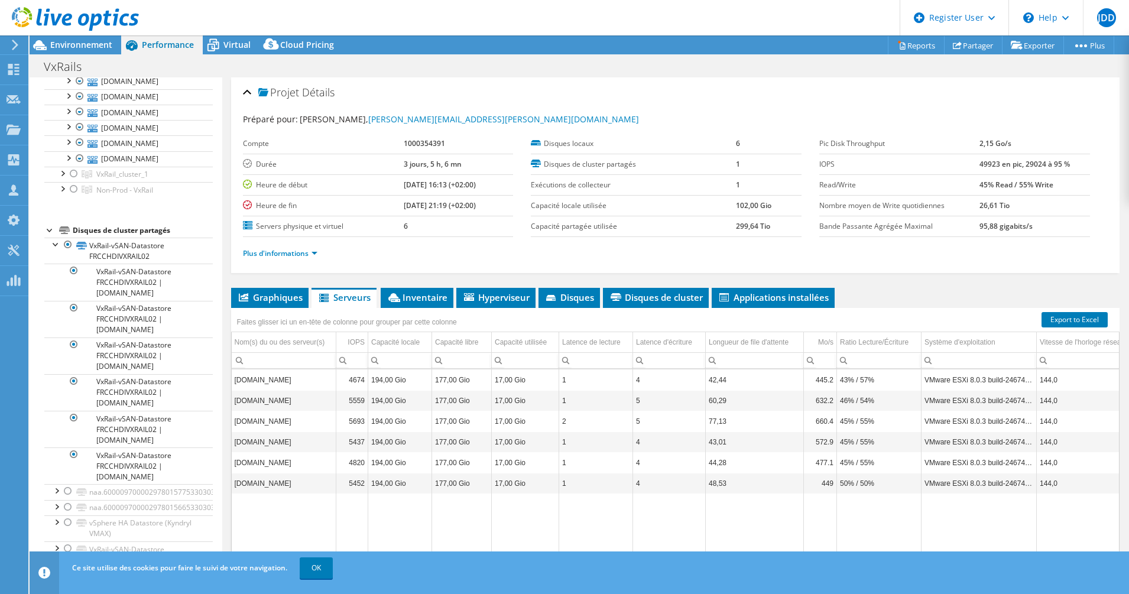
click at [646, 309] on div "Faites glisser ici un en-tête de colonne pour grouper par cette colonne" at bounding box center [675, 315] width 889 height 15
click at [649, 297] on span "Disques de cluster" at bounding box center [656, 297] width 94 height 12
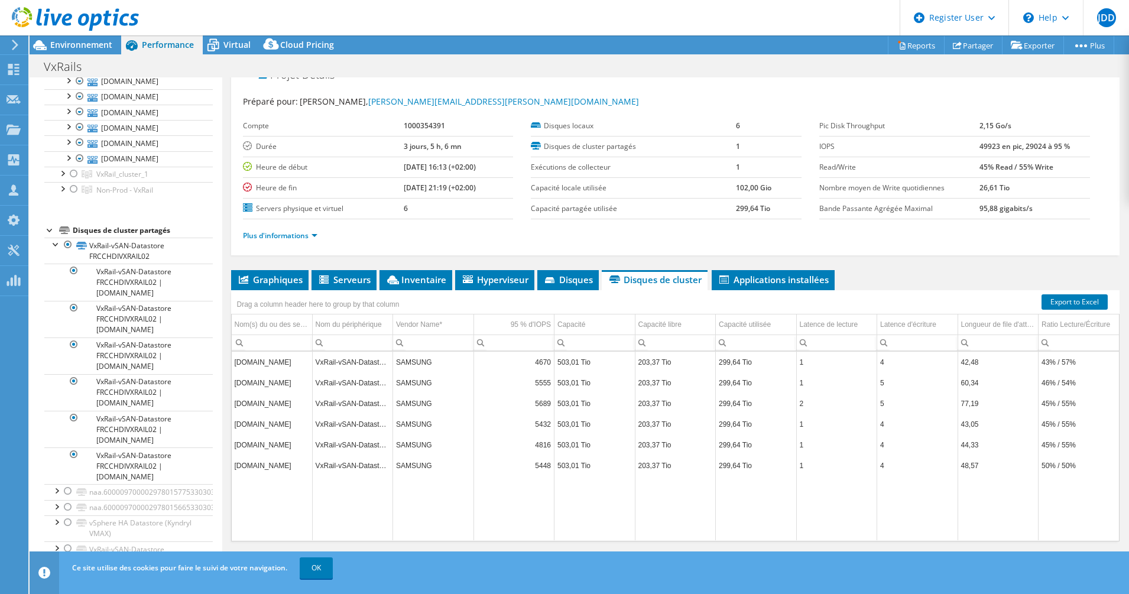
scroll to position [33, 0]
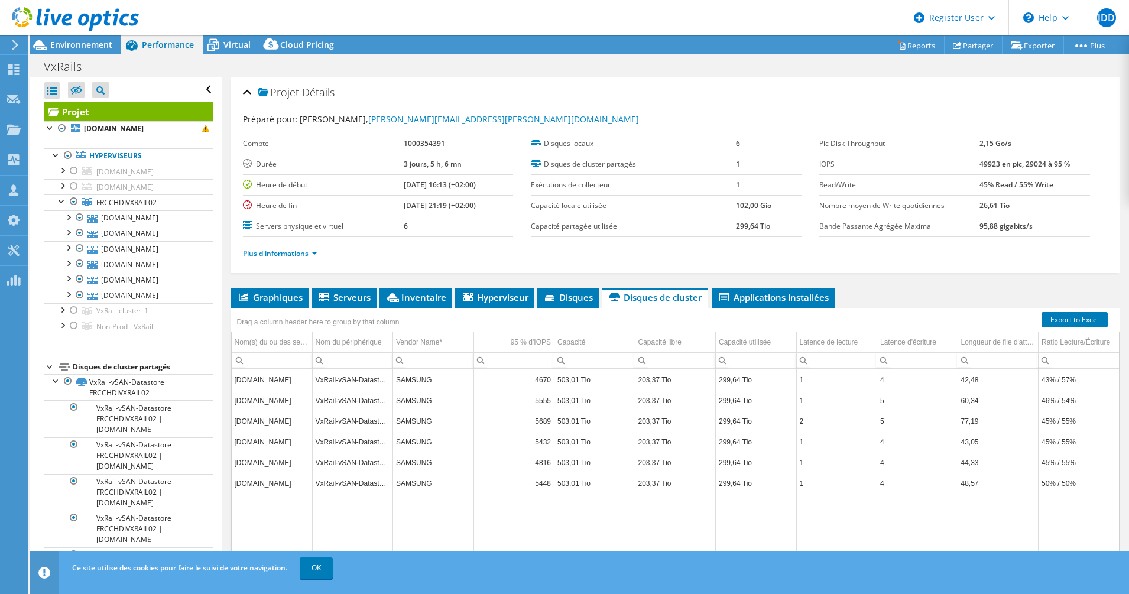
select select "USD"
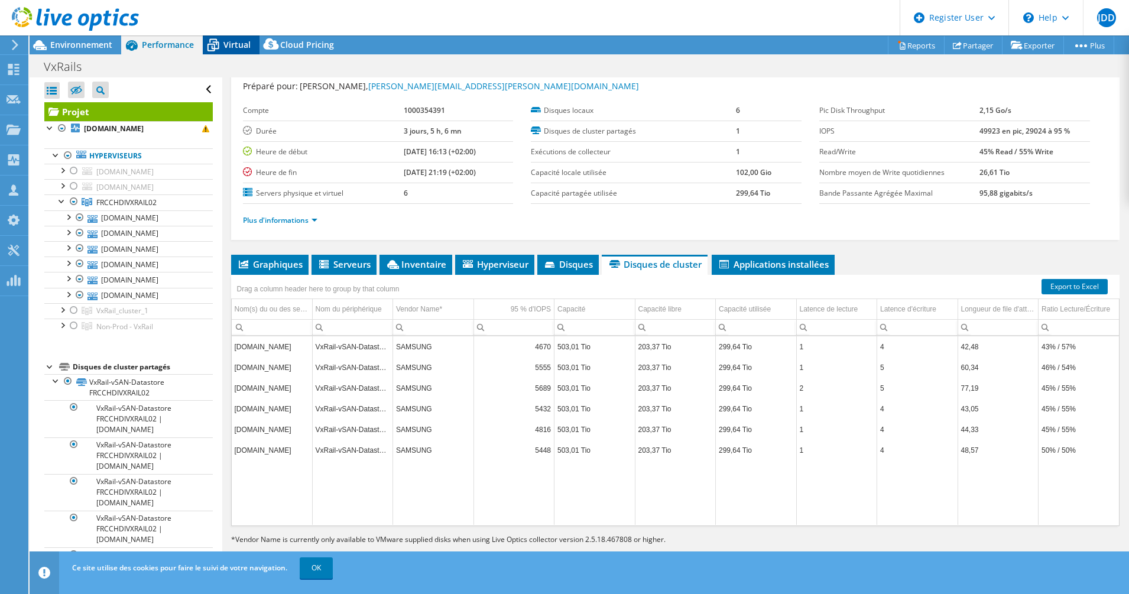
click at [223, 42] on icon at bounding box center [213, 45] width 21 height 21
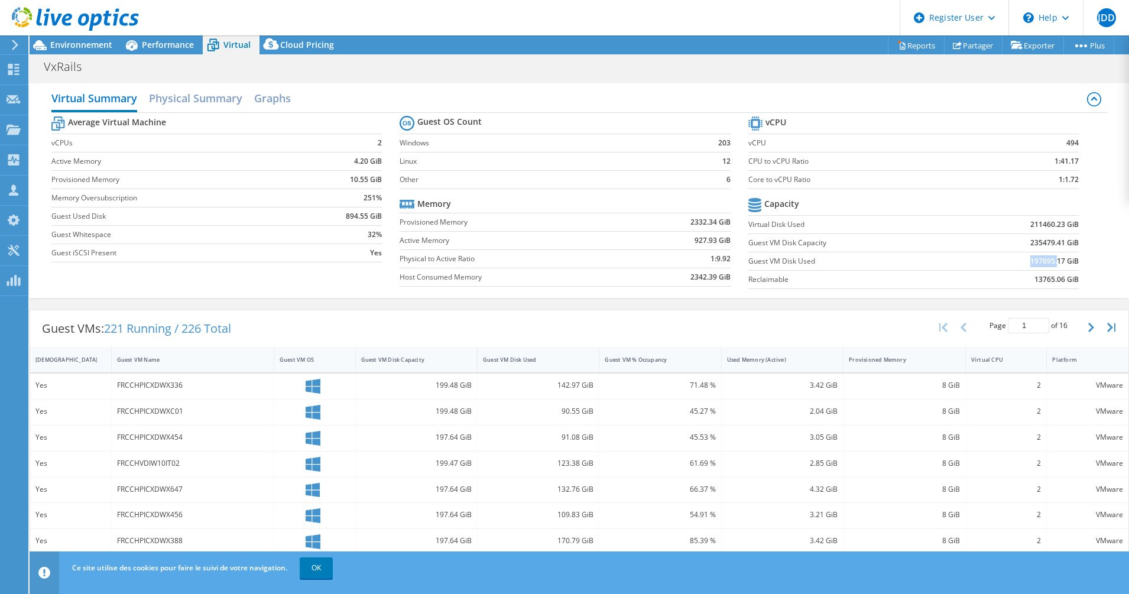
drag, startPoint x: 1019, startPoint y: 259, endPoint x: 1045, endPoint y: 260, distance: 26.0
click at [1045, 260] on td "197695.17 GiB" at bounding box center [1017, 261] width 121 height 18
drag, startPoint x: 1045, startPoint y: 260, endPoint x: 1024, endPoint y: 282, distance: 30.9
click at [1024, 282] on td "13765.06 GiB" at bounding box center [1017, 279] width 121 height 18
drag, startPoint x: 1023, startPoint y: 281, endPoint x: 1033, endPoint y: 279, distance: 10.3
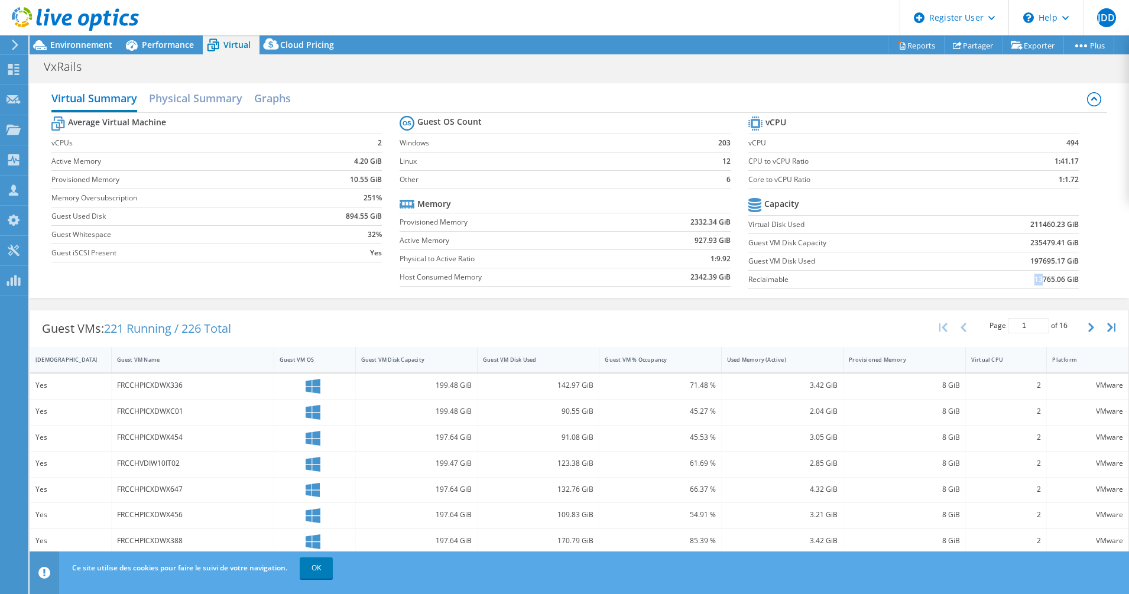
click at [1033, 279] on td "13765.06 GiB" at bounding box center [1017, 279] width 121 height 18
click at [823, 259] on label "Guest VM Disk Used" at bounding box center [853, 261] width 210 height 12
click at [160, 44] on span "Performance" at bounding box center [168, 44] width 52 height 11
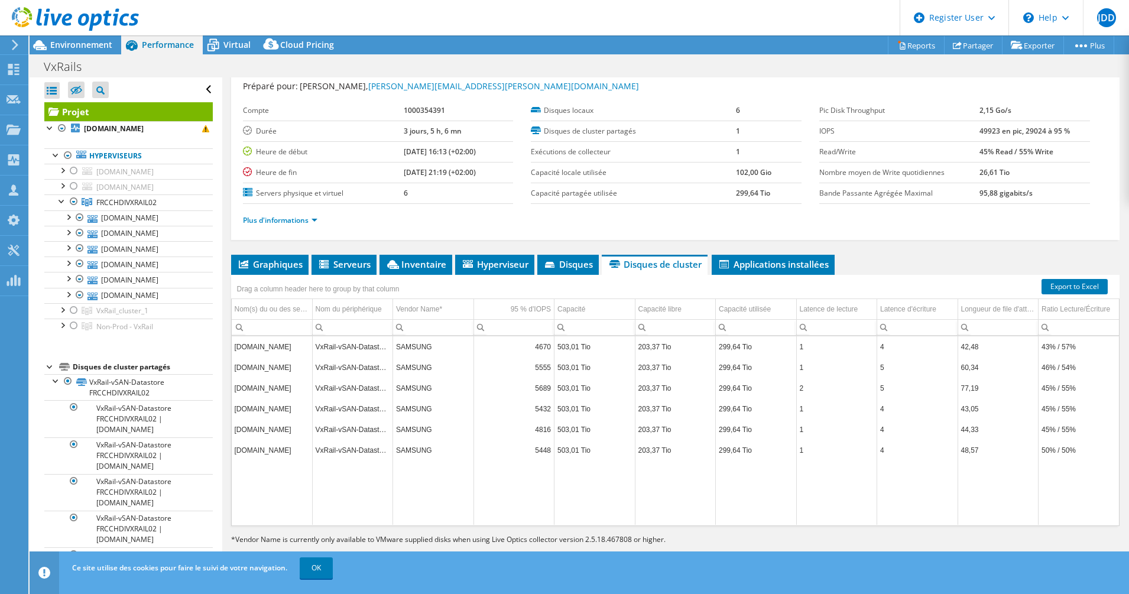
click at [87, 39] on div at bounding box center [69, 20] width 139 height 40
click at [87, 46] on span "Environnement" at bounding box center [81, 44] width 62 height 11
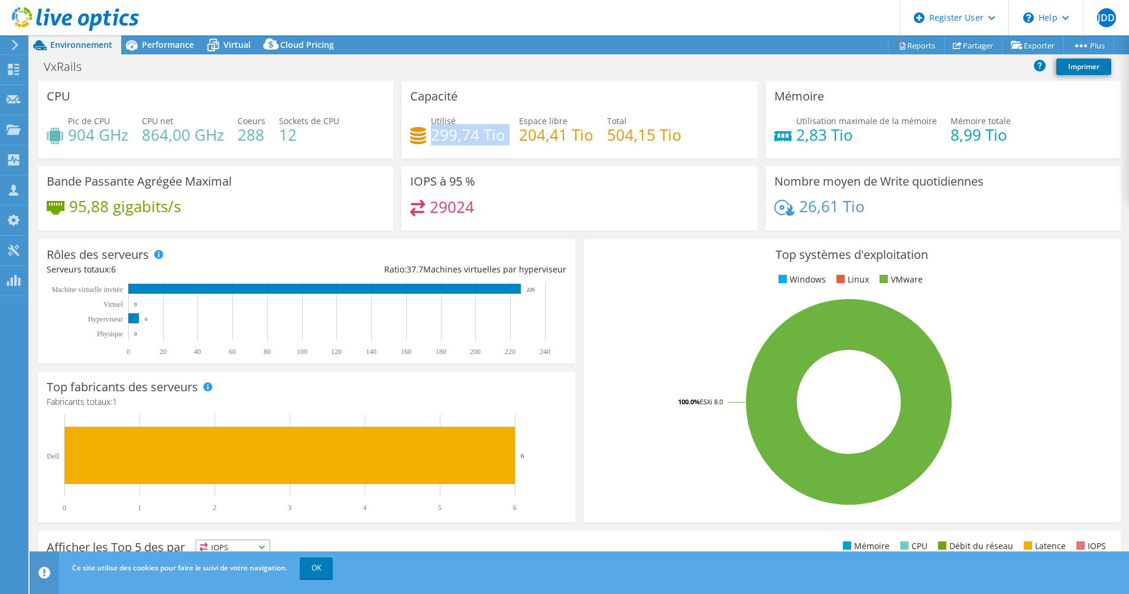
drag, startPoint x: 428, startPoint y: 132, endPoint x: 505, endPoint y: 126, distance: 76.4
click at [505, 126] on div "Utilisé 299,74 Tio Espace libre 204,41 Tio Total 504,15 Tio" at bounding box center [578, 134] width 337 height 38
click at [160, 48] on span "Performance" at bounding box center [168, 44] width 52 height 11
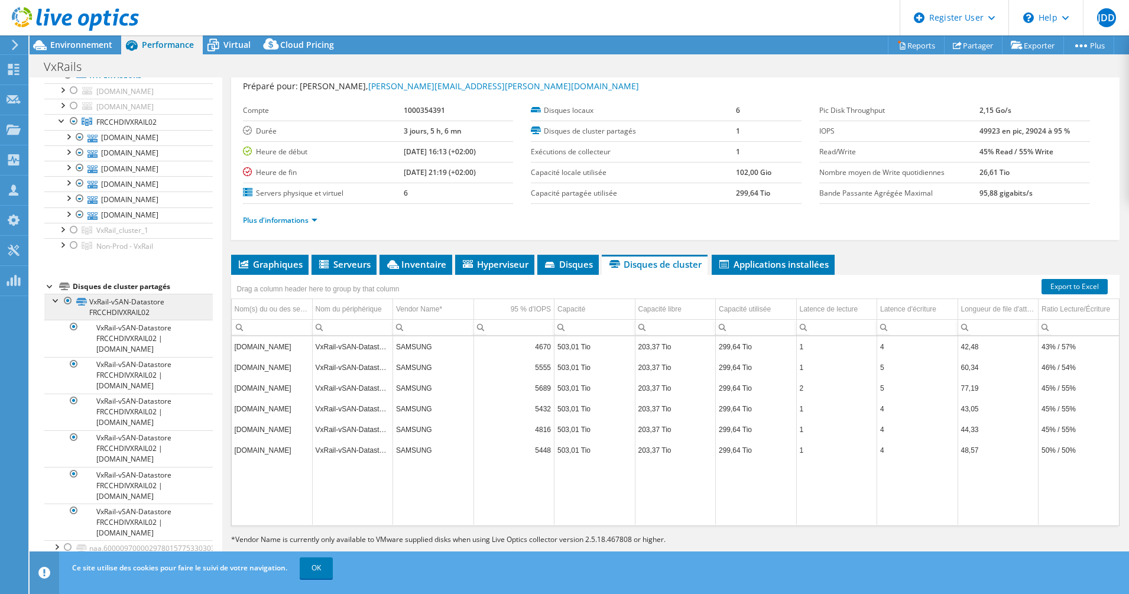
scroll to position [136, 0]
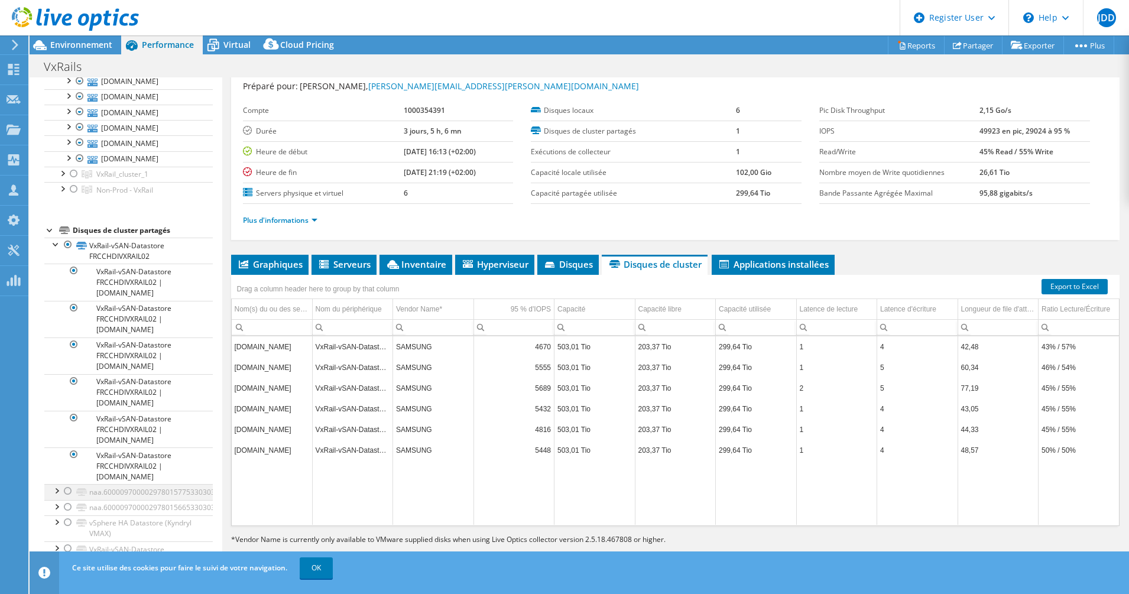
click at [67, 492] on div at bounding box center [68, 491] width 12 height 14
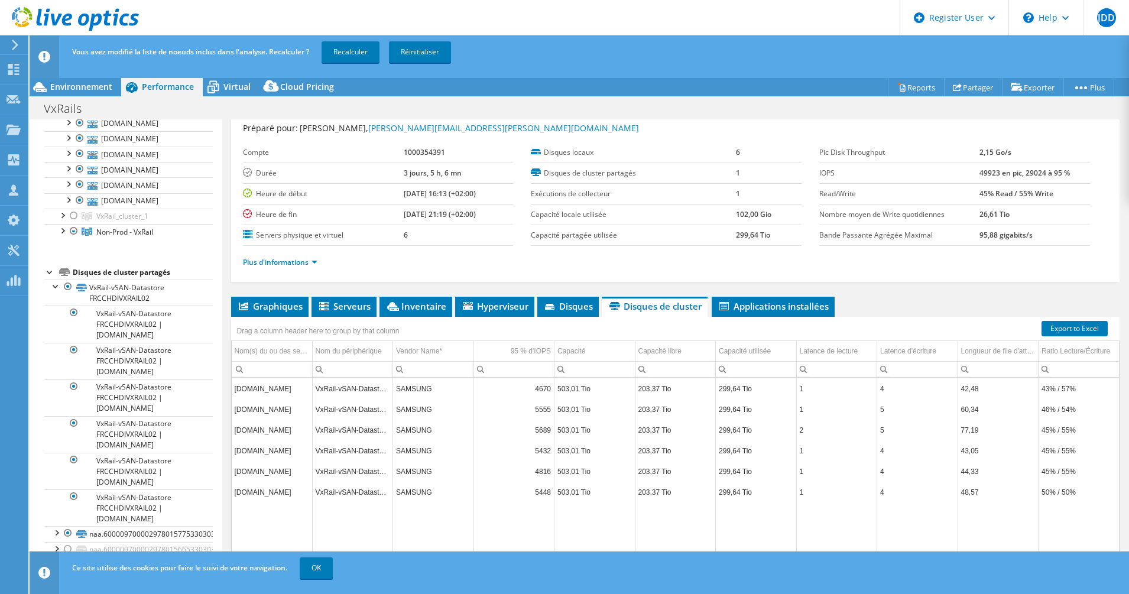
scroll to position [0, 0]
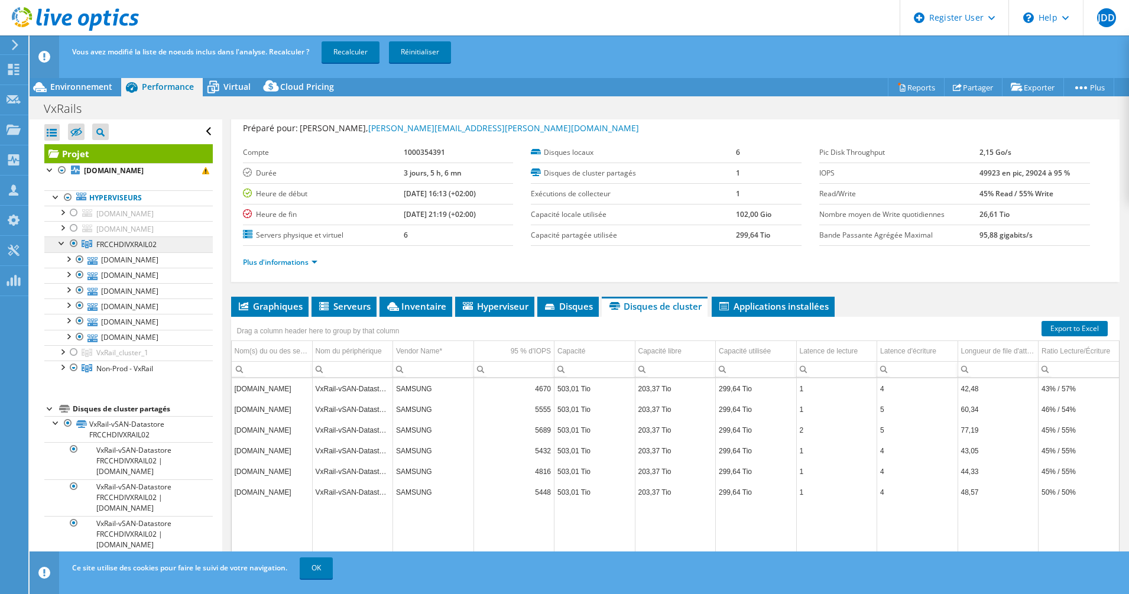
click at [56, 243] on link "FRCCHDIVXRAIL02" at bounding box center [128, 243] width 168 height 15
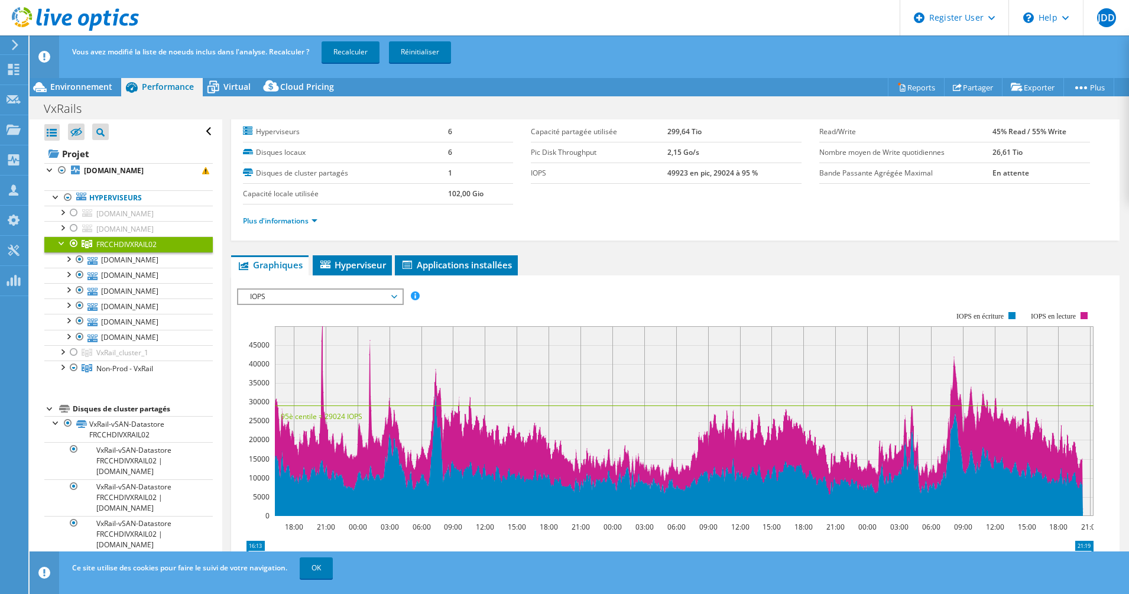
click at [54, 245] on link "FRCCHDIVXRAIL02" at bounding box center [128, 243] width 168 height 15
click at [53, 245] on link "FRCCHDIVXRAIL02" at bounding box center [128, 243] width 168 height 15
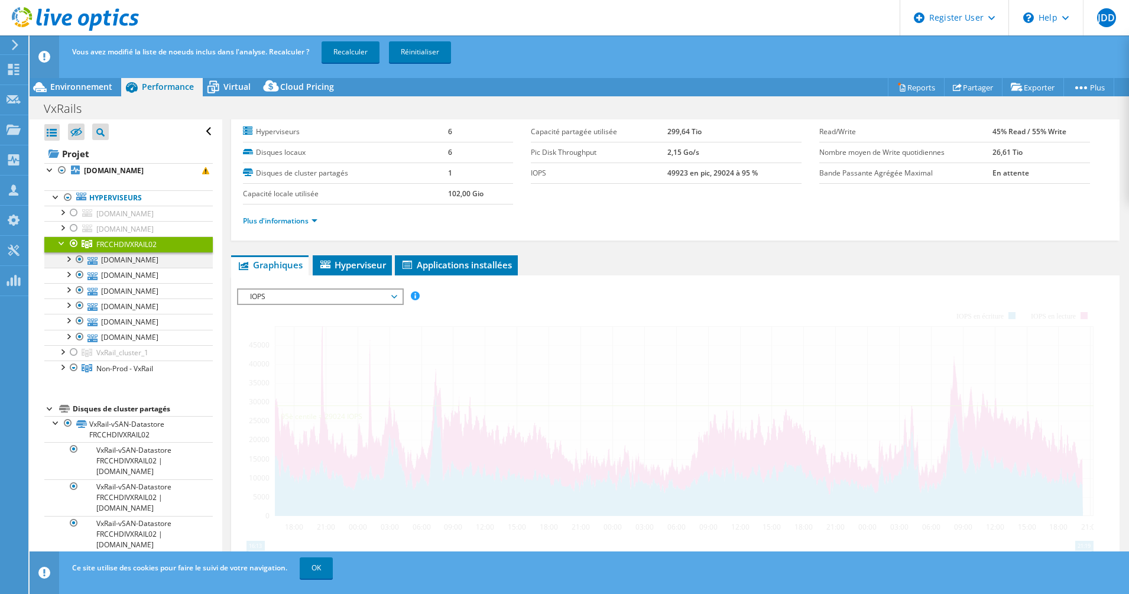
click at [59, 241] on div at bounding box center [62, 242] width 12 height 12
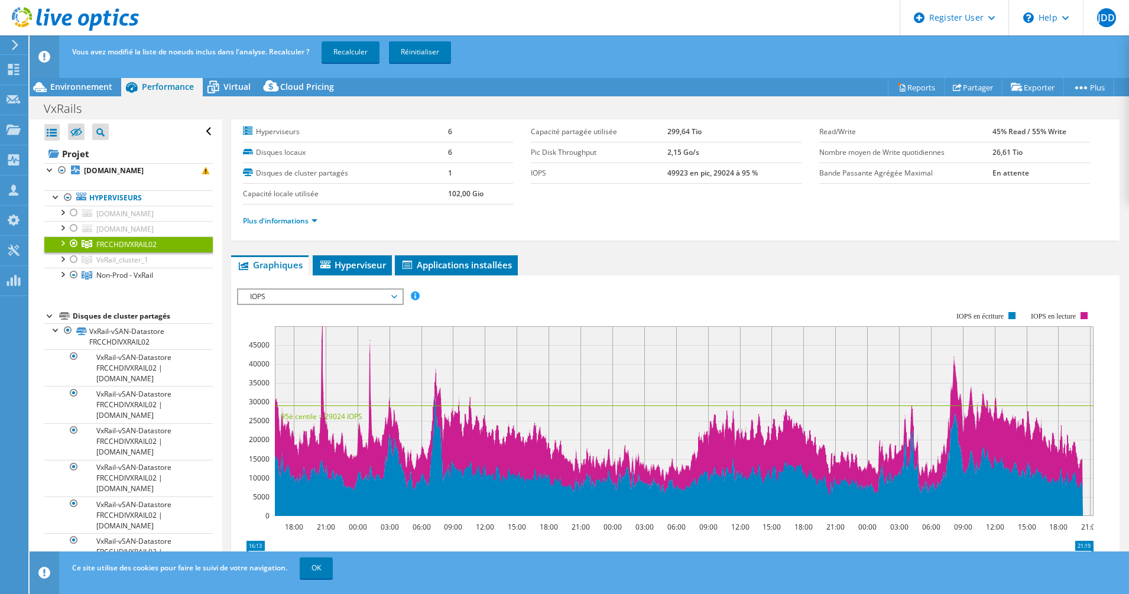
click at [74, 244] on div at bounding box center [74, 243] width 12 height 14
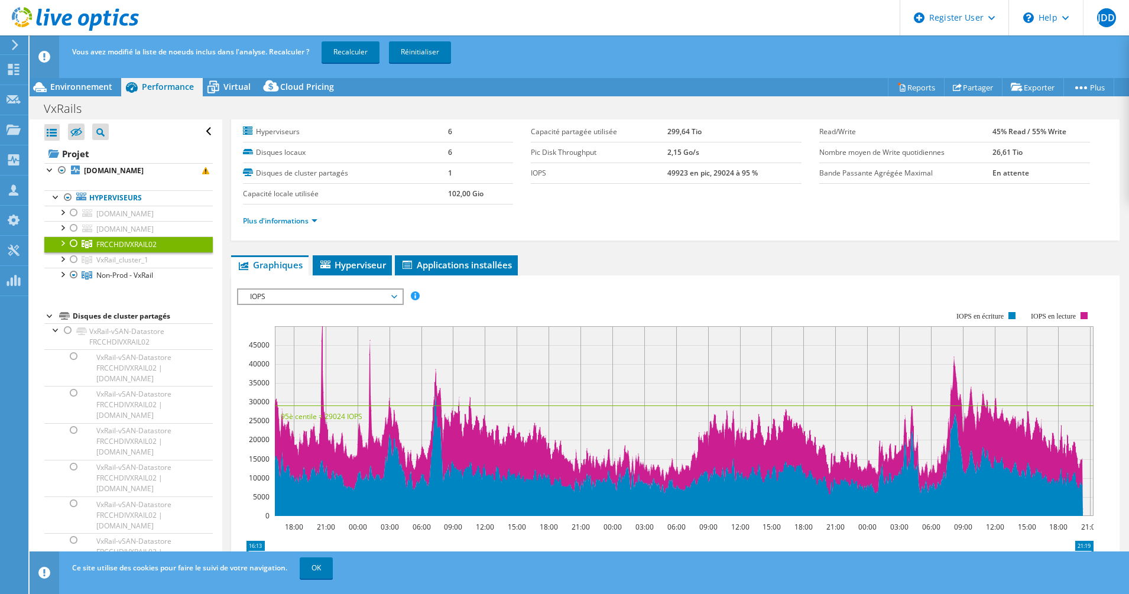
click at [73, 243] on div at bounding box center [74, 243] width 12 height 14
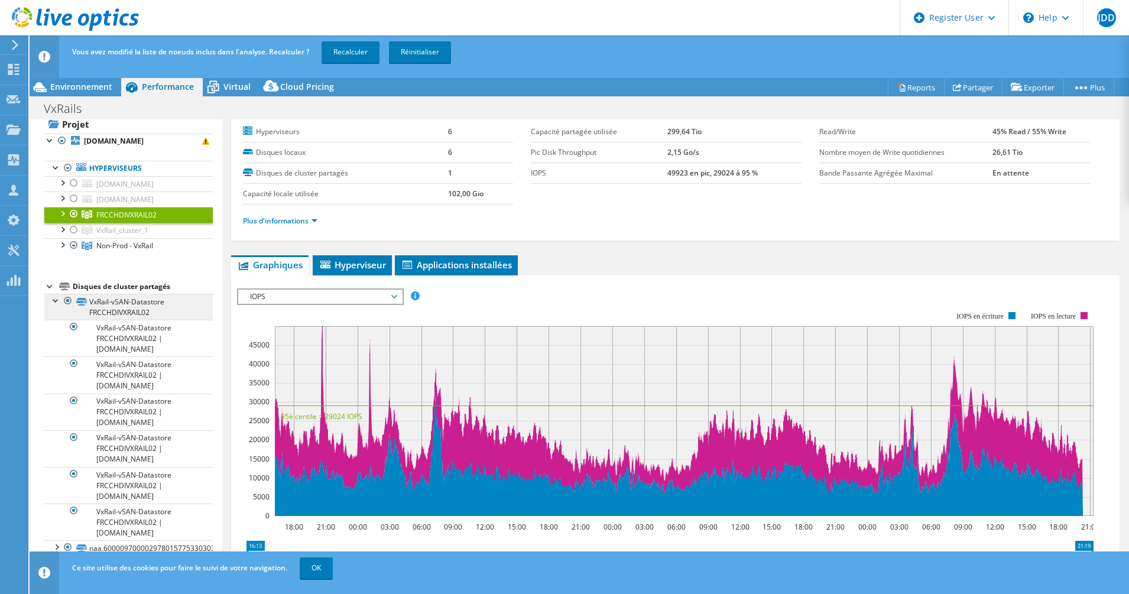
scroll to position [44, 0]
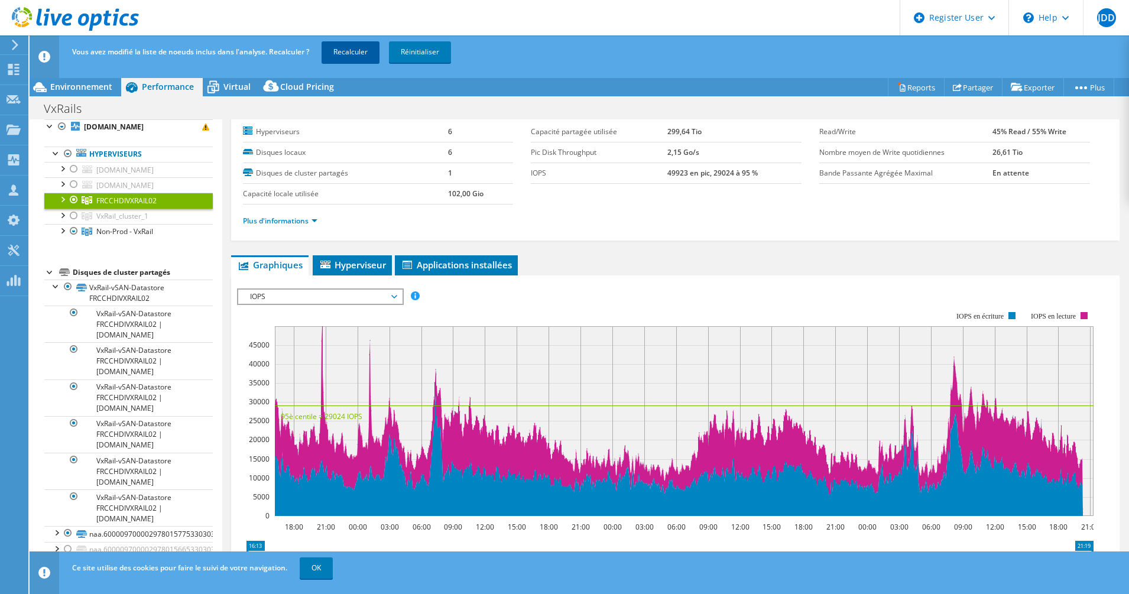
click at [343, 52] on link "Recalculer" at bounding box center [350, 51] width 58 height 21
click at [72, 231] on div at bounding box center [74, 231] width 12 height 14
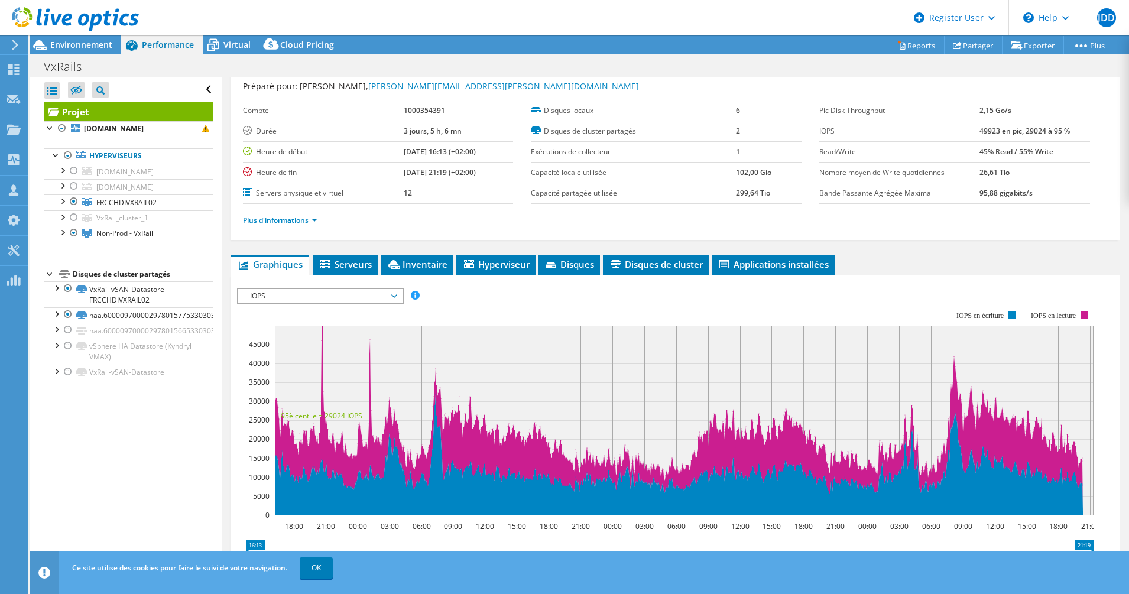
scroll to position [0, 0]
click at [74, 232] on div at bounding box center [74, 233] width 12 height 14
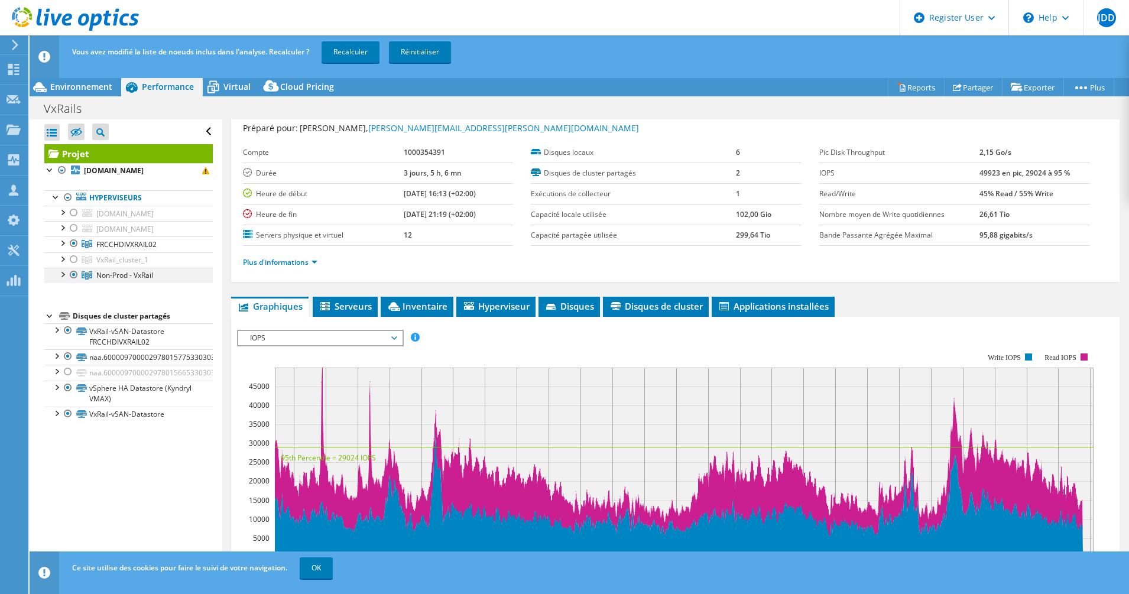
click at [73, 272] on div at bounding box center [74, 275] width 12 height 14
click at [354, 54] on link "Recalculer" at bounding box center [350, 51] width 58 height 21
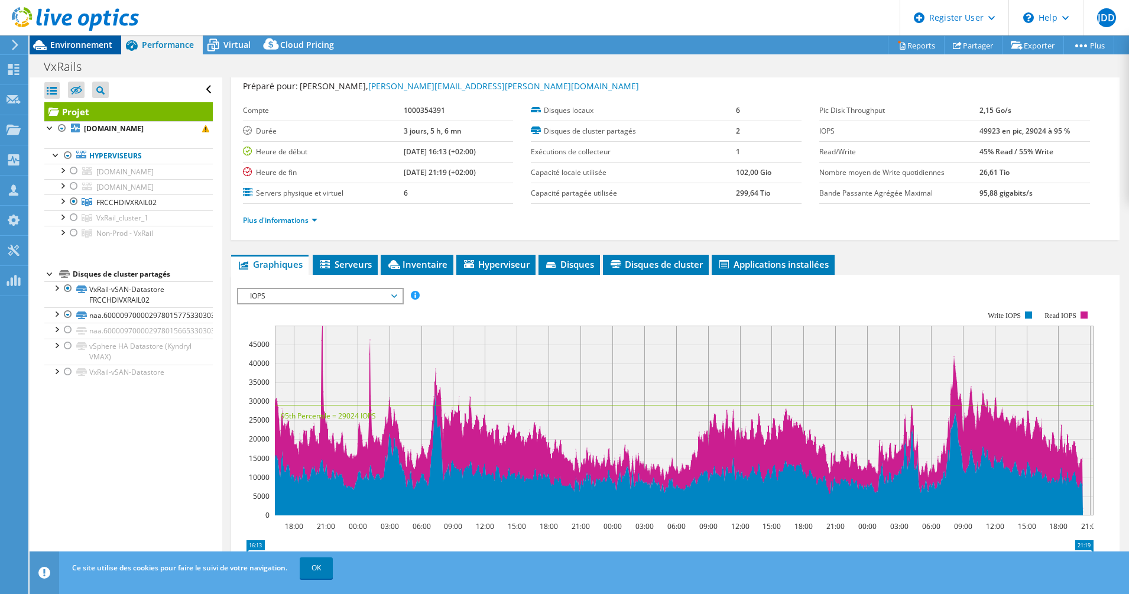
click at [90, 44] on span "Environnement" at bounding box center [81, 44] width 62 height 11
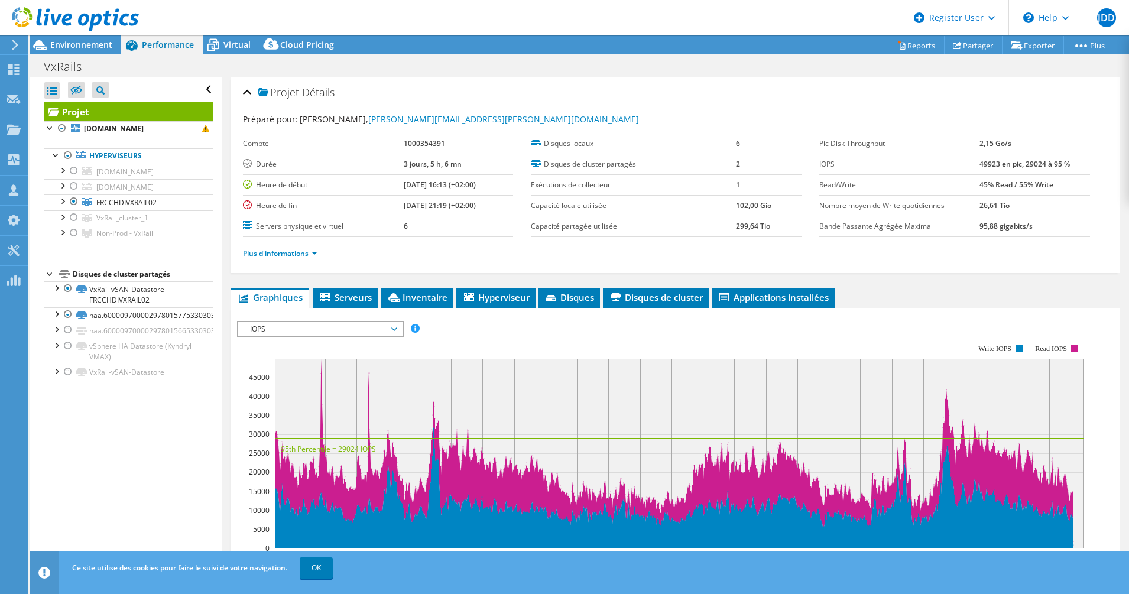
select select "USD"
